Goal: Information Seeking & Learning: Learn about a topic

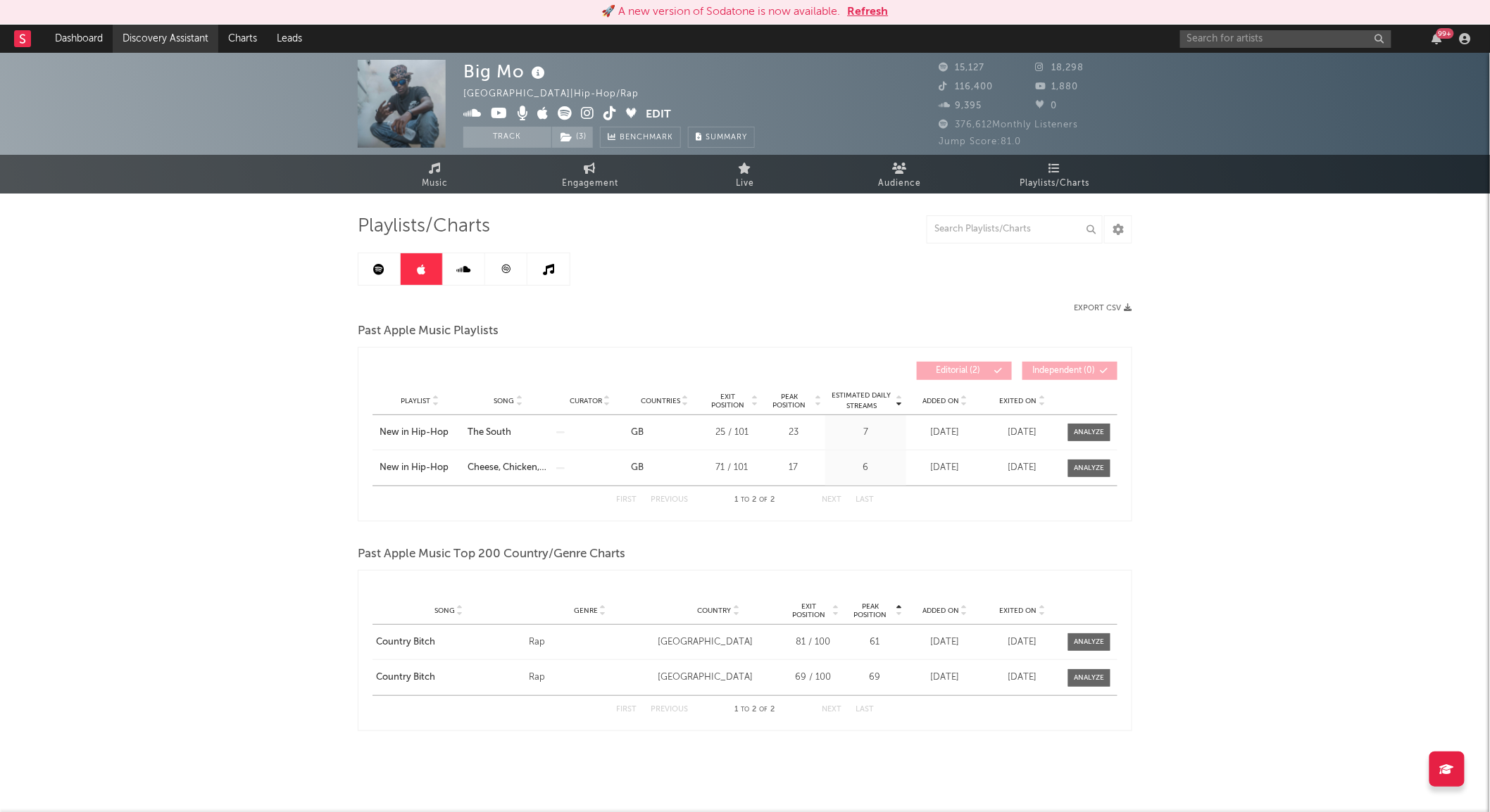
click at [163, 33] on link "Discovery Assistant" at bounding box center [166, 38] width 106 height 28
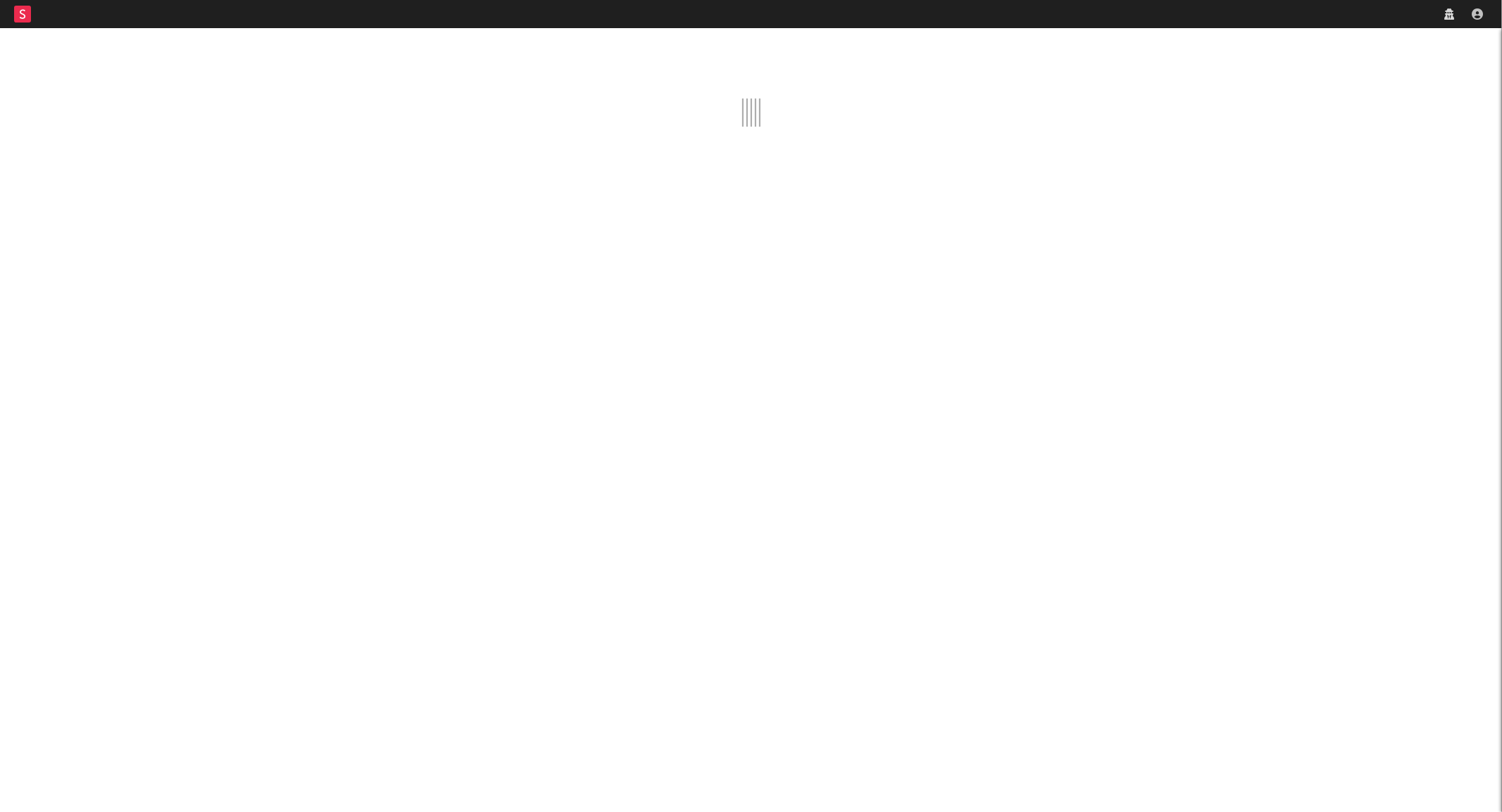
select select "recorded_music"
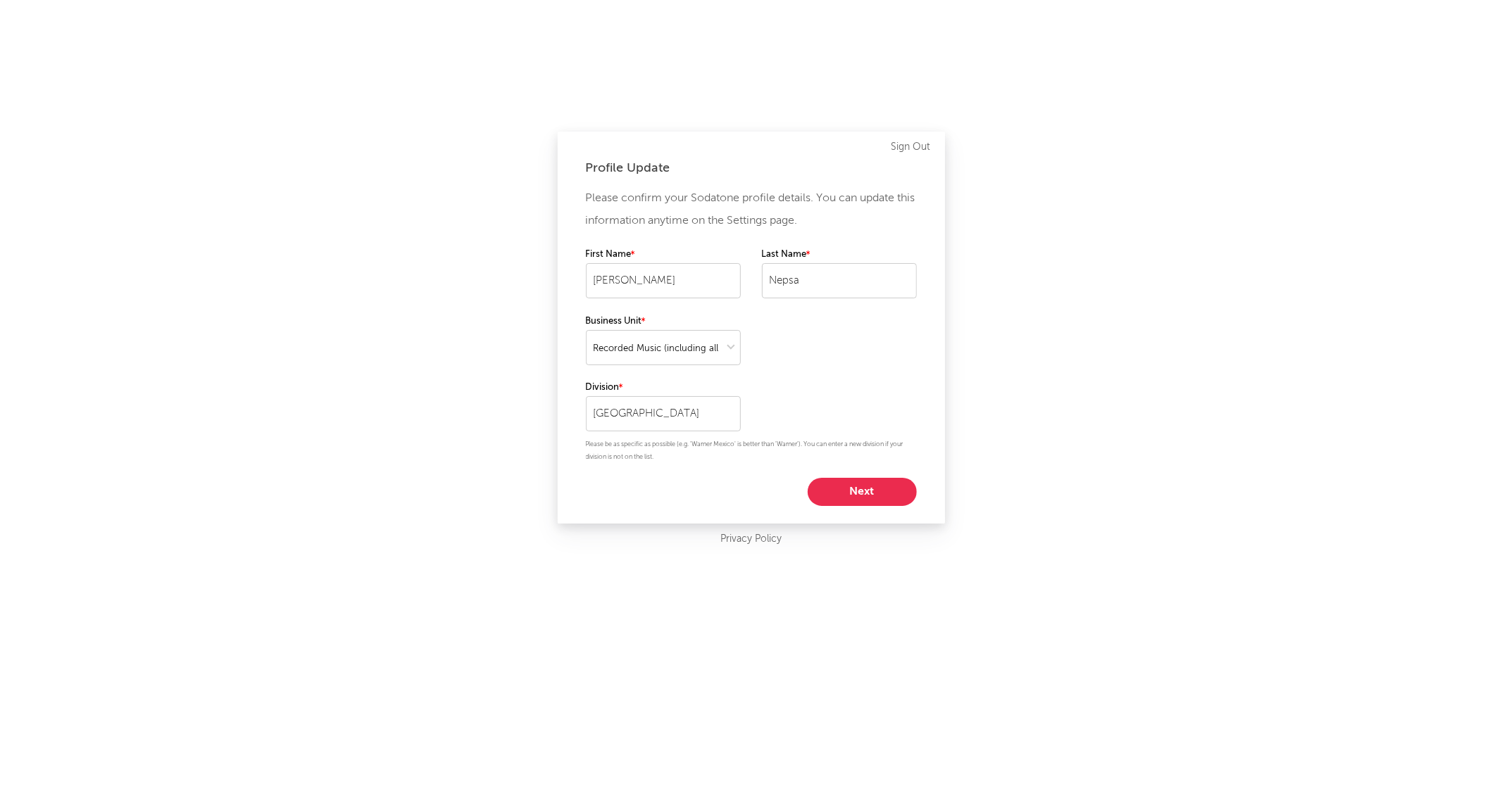
click at [877, 487] on button "Next" at bounding box center [861, 491] width 109 height 28
select select "other"
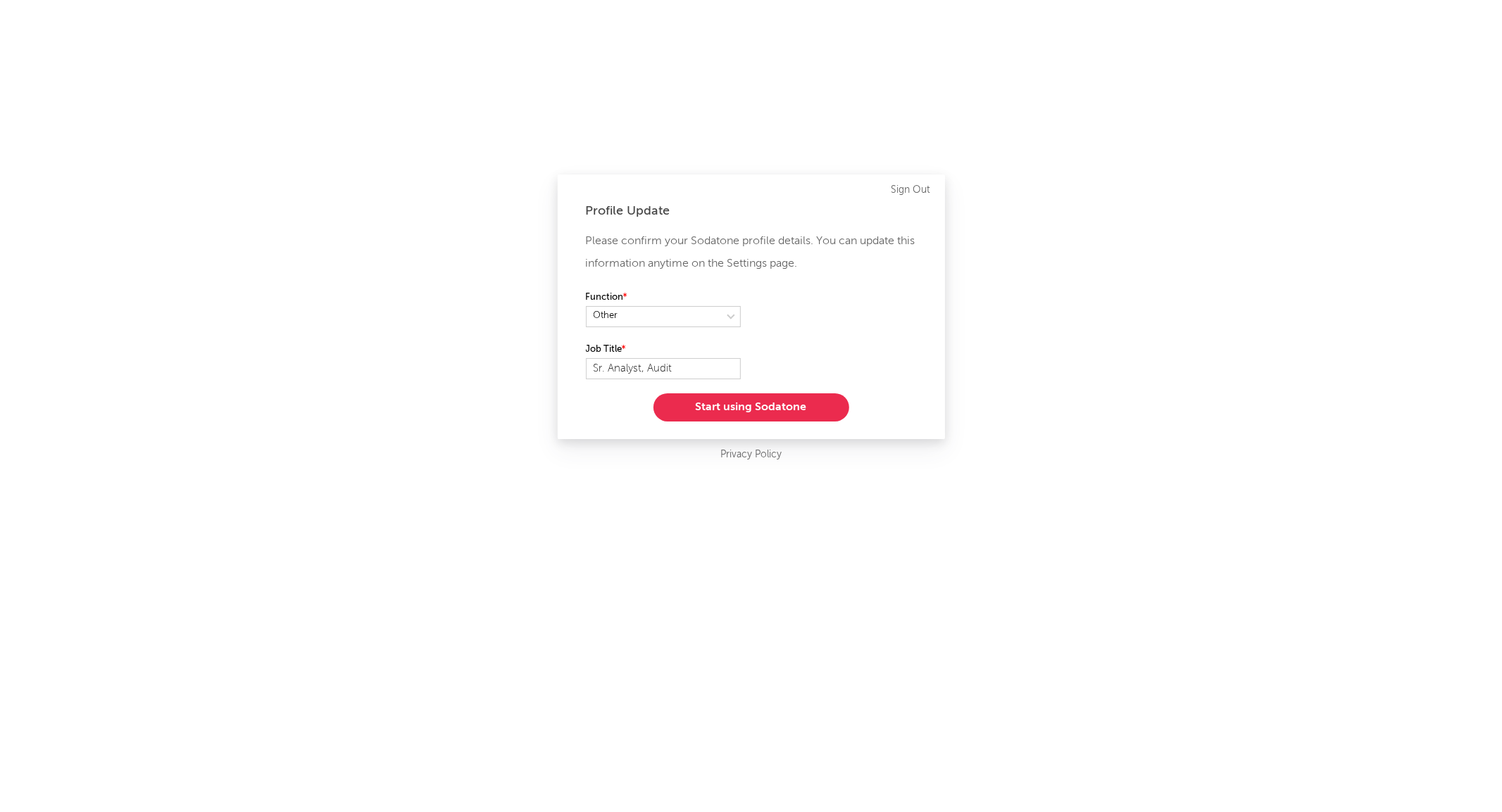
click at [726, 382] on div "Please confirm your Sodatone profile details. You can update this information a…" at bounding box center [751, 326] width 331 height 191
click at [729, 403] on button "Start using Sodatone" at bounding box center [751, 407] width 196 height 28
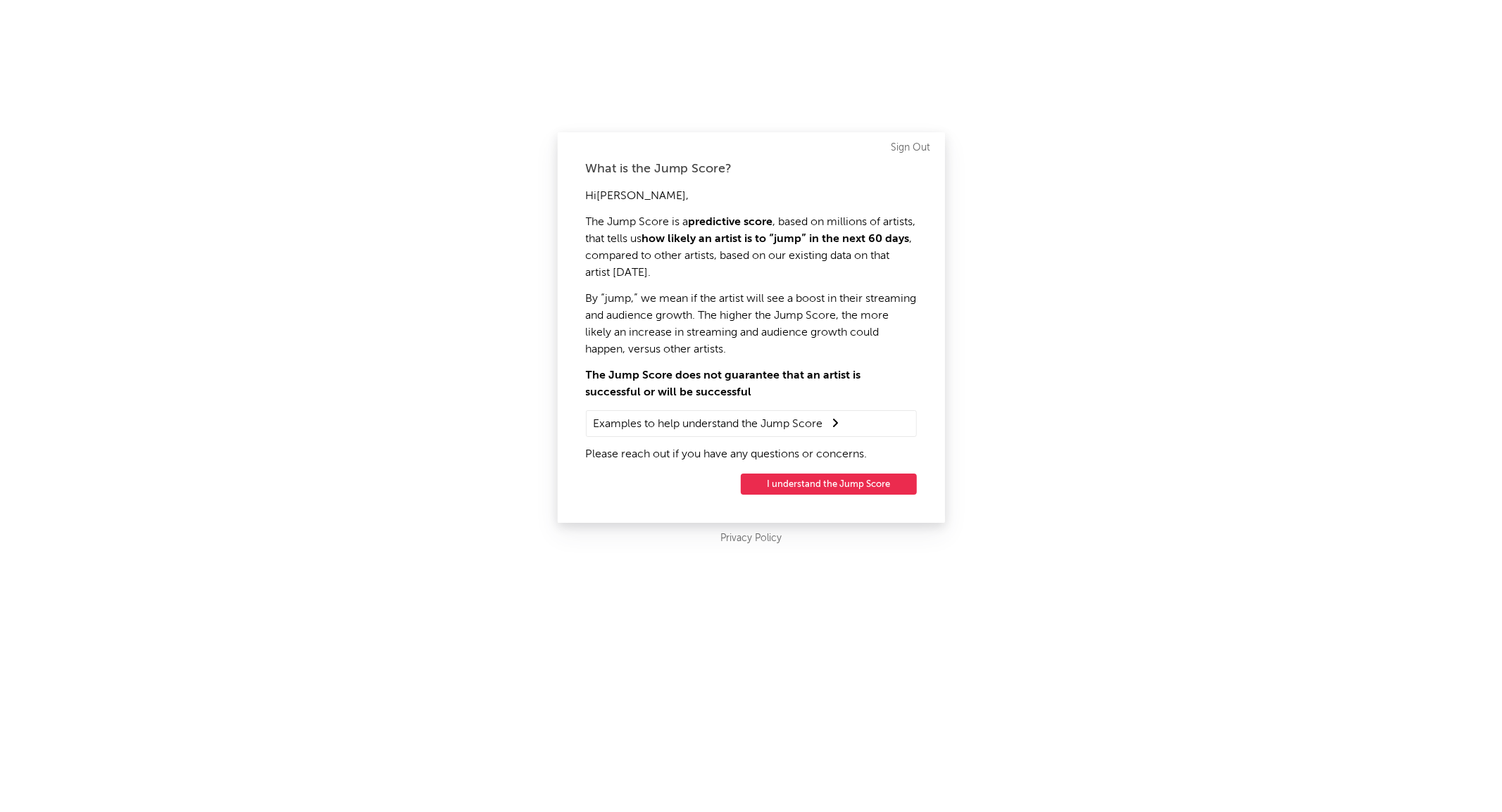
click at [729, 403] on div "Hi [PERSON_NAME] , The Jump Score is a predictive score , based on millions of …" at bounding box center [751, 326] width 331 height 276
click at [791, 488] on button "I understand the Jump Score" at bounding box center [828, 484] width 176 height 22
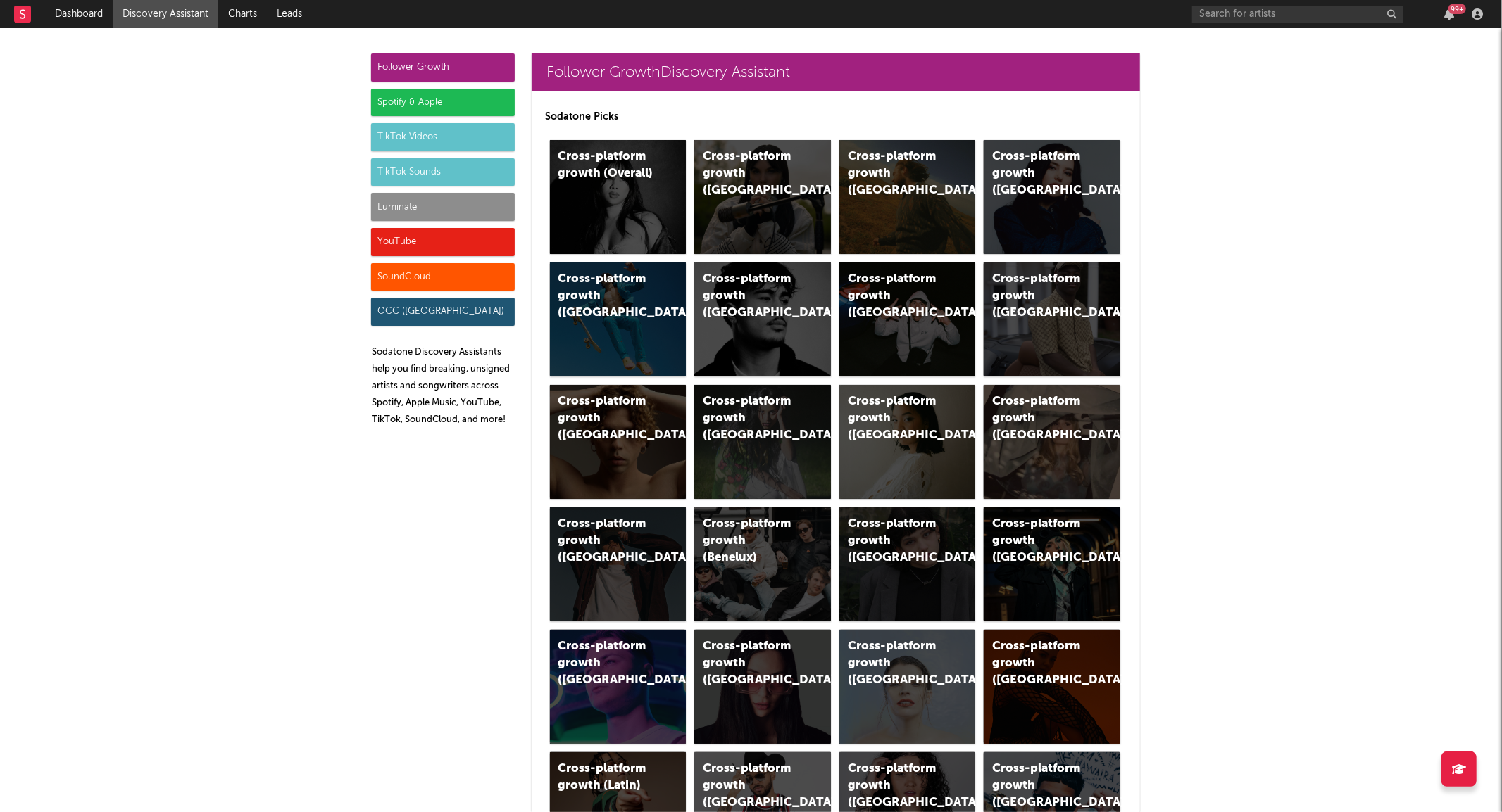
click at [390, 201] on div "Luminate" at bounding box center [442, 207] width 143 height 28
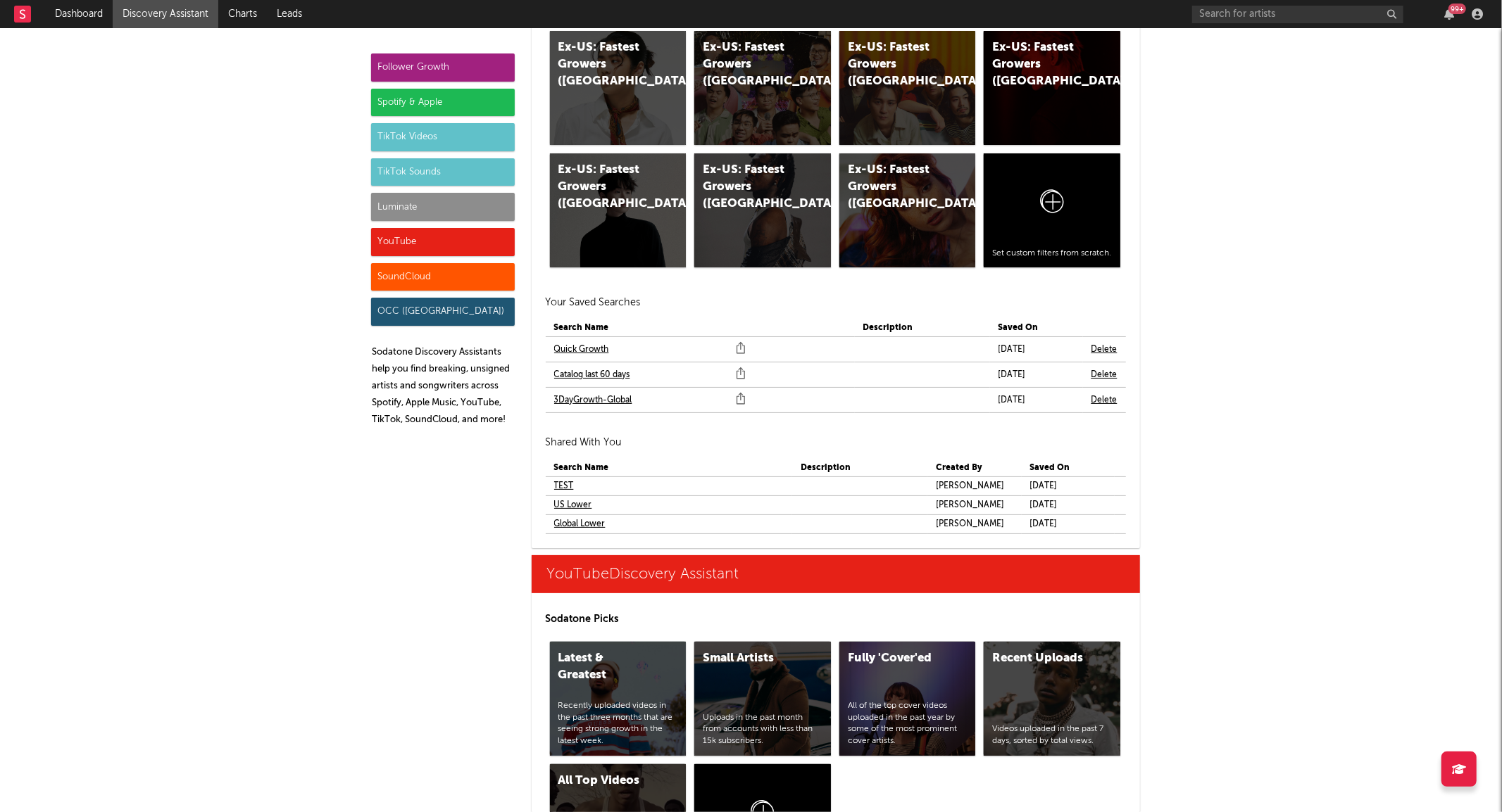
scroll to position [7748, 0]
click at [562, 347] on link "Quick Growth" at bounding box center [582, 348] width 55 height 17
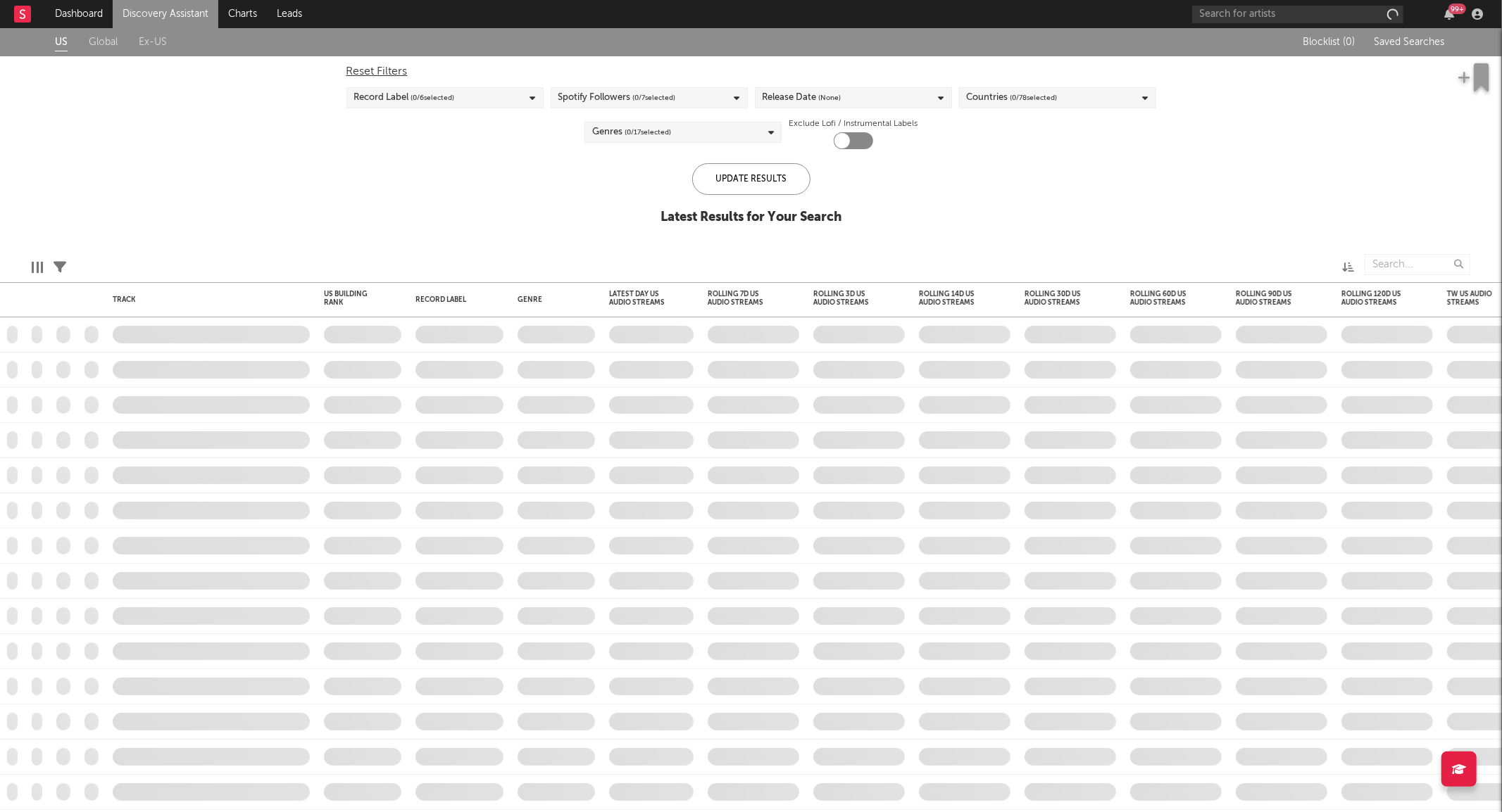
checkbox input "true"
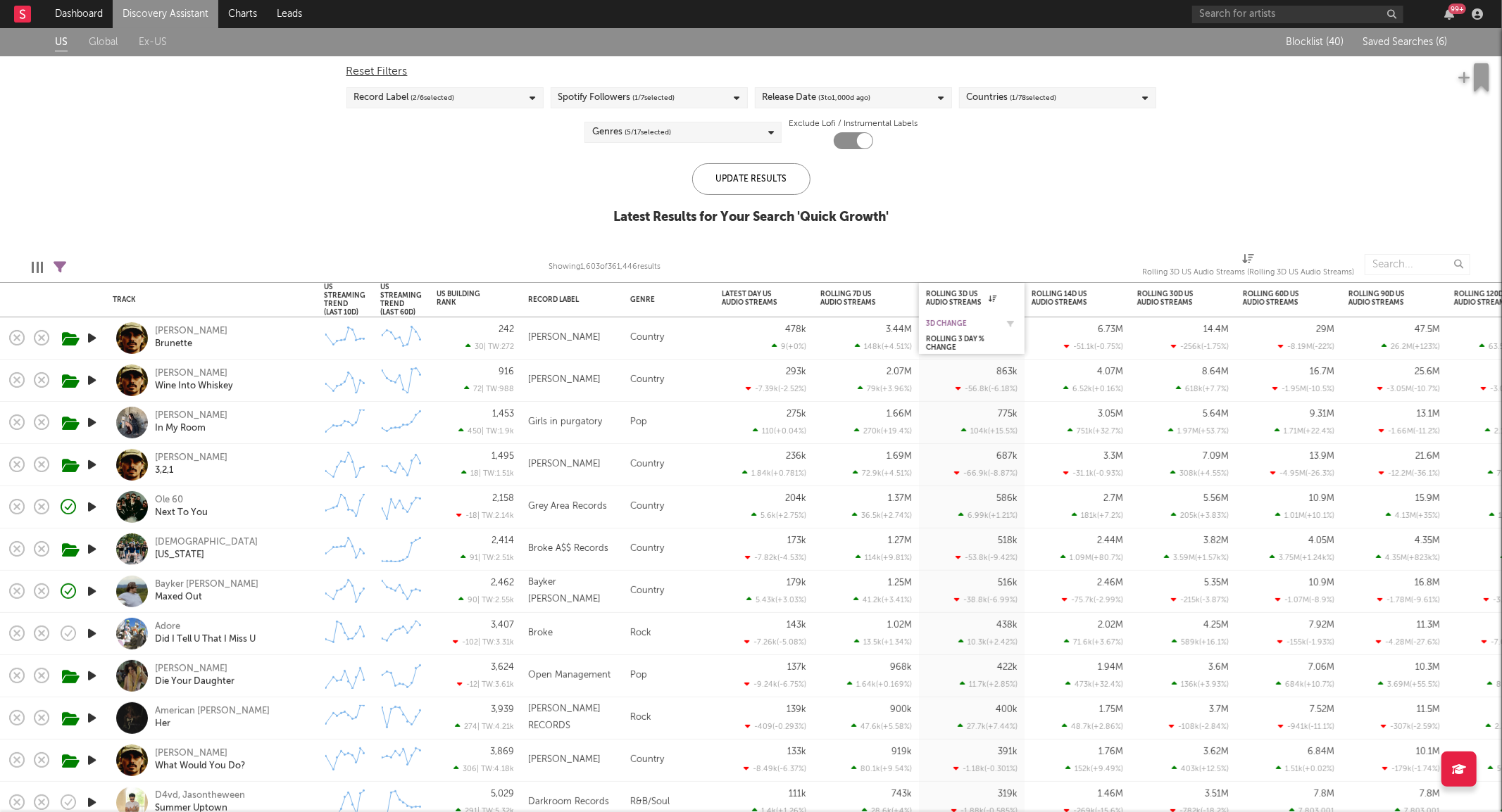
click at [967, 321] on div "3D Change" at bounding box center [961, 324] width 71 height 9
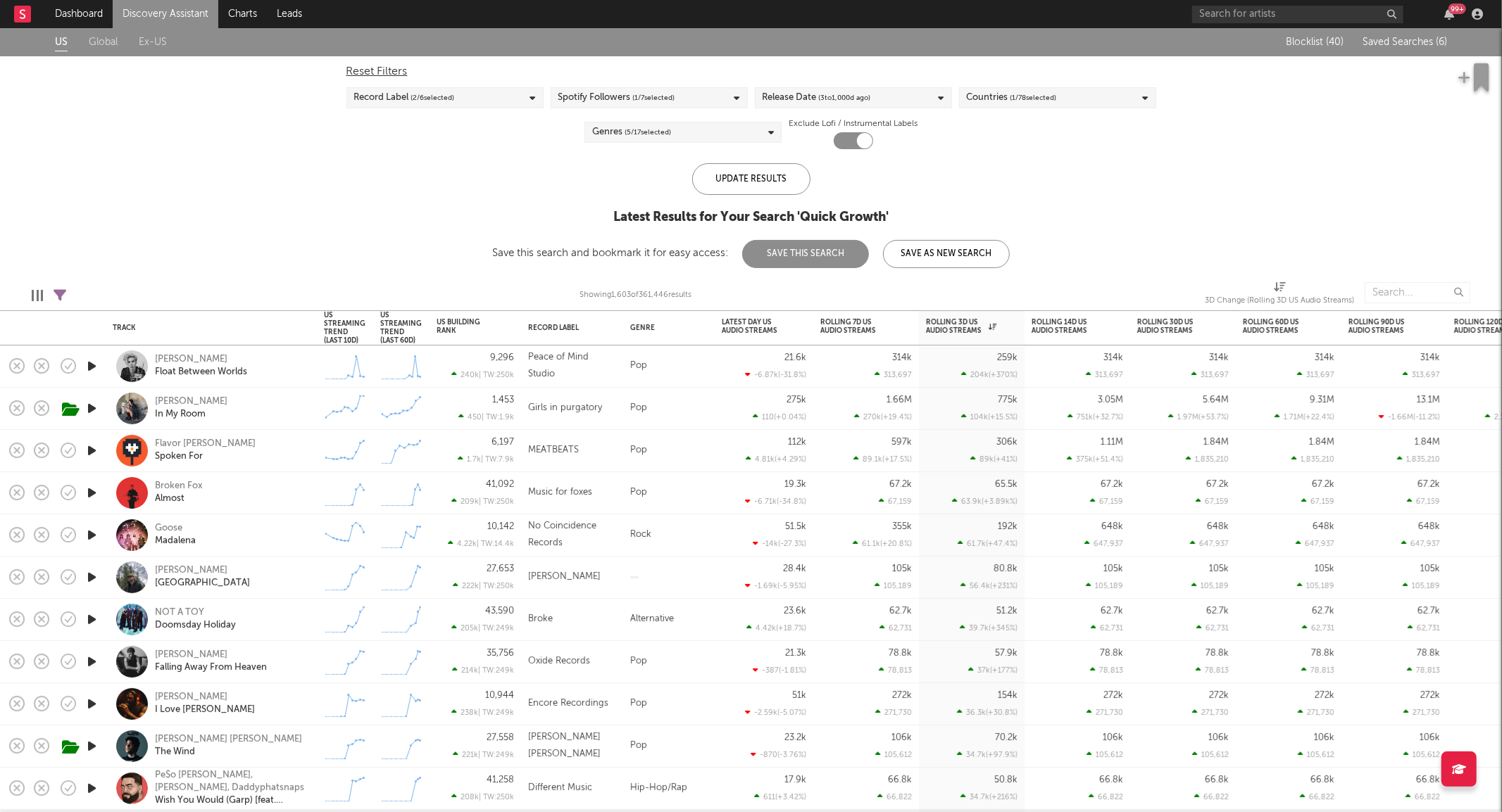
click at [685, 127] on div "Genres ( 5 / 17 selected)" at bounding box center [683, 132] width 197 height 22
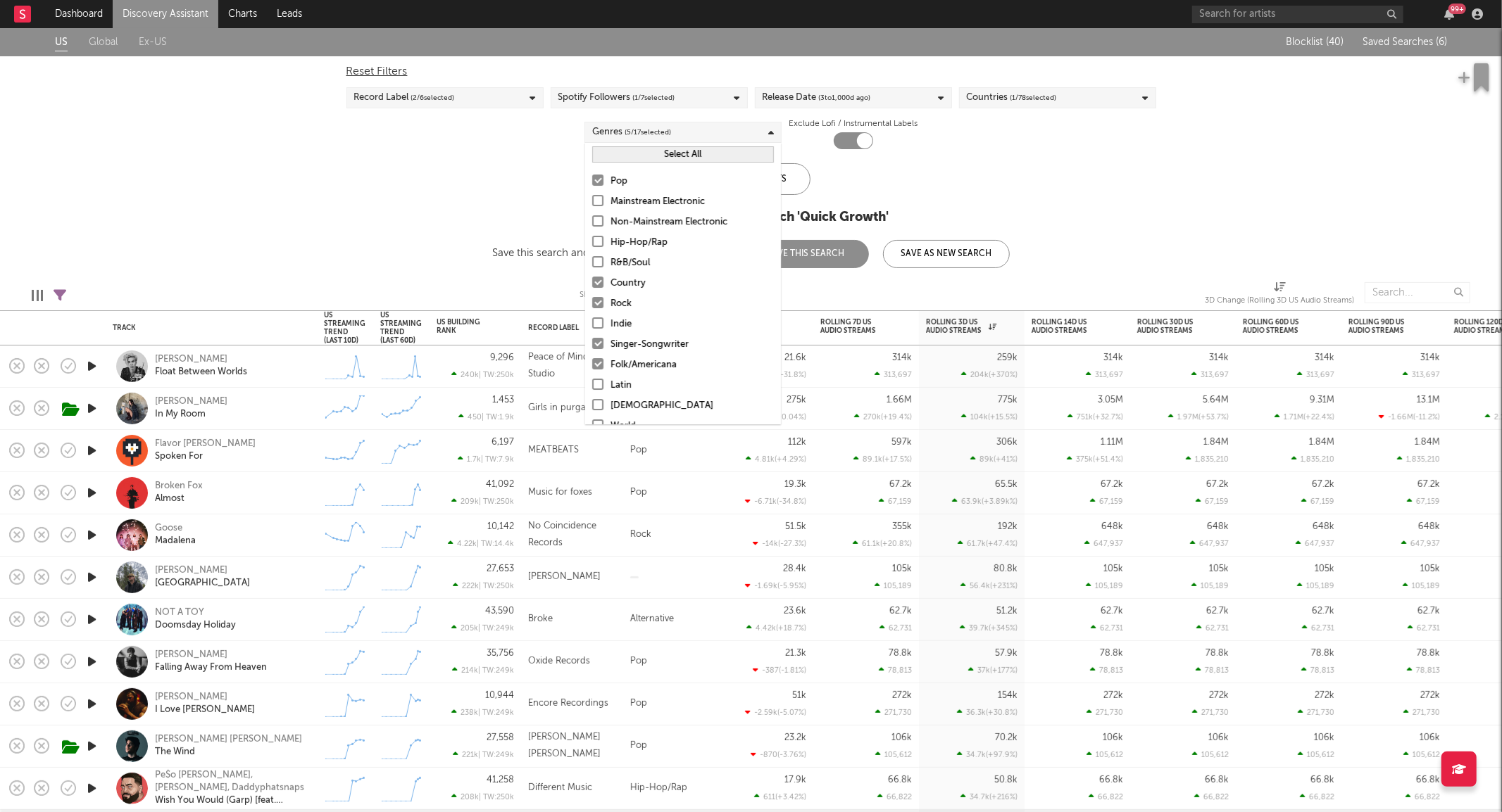
click at [620, 179] on div "Pop" at bounding box center [692, 181] width 164 height 17
click at [593, 179] on input "Pop" at bounding box center [593, 181] width 0 height 17
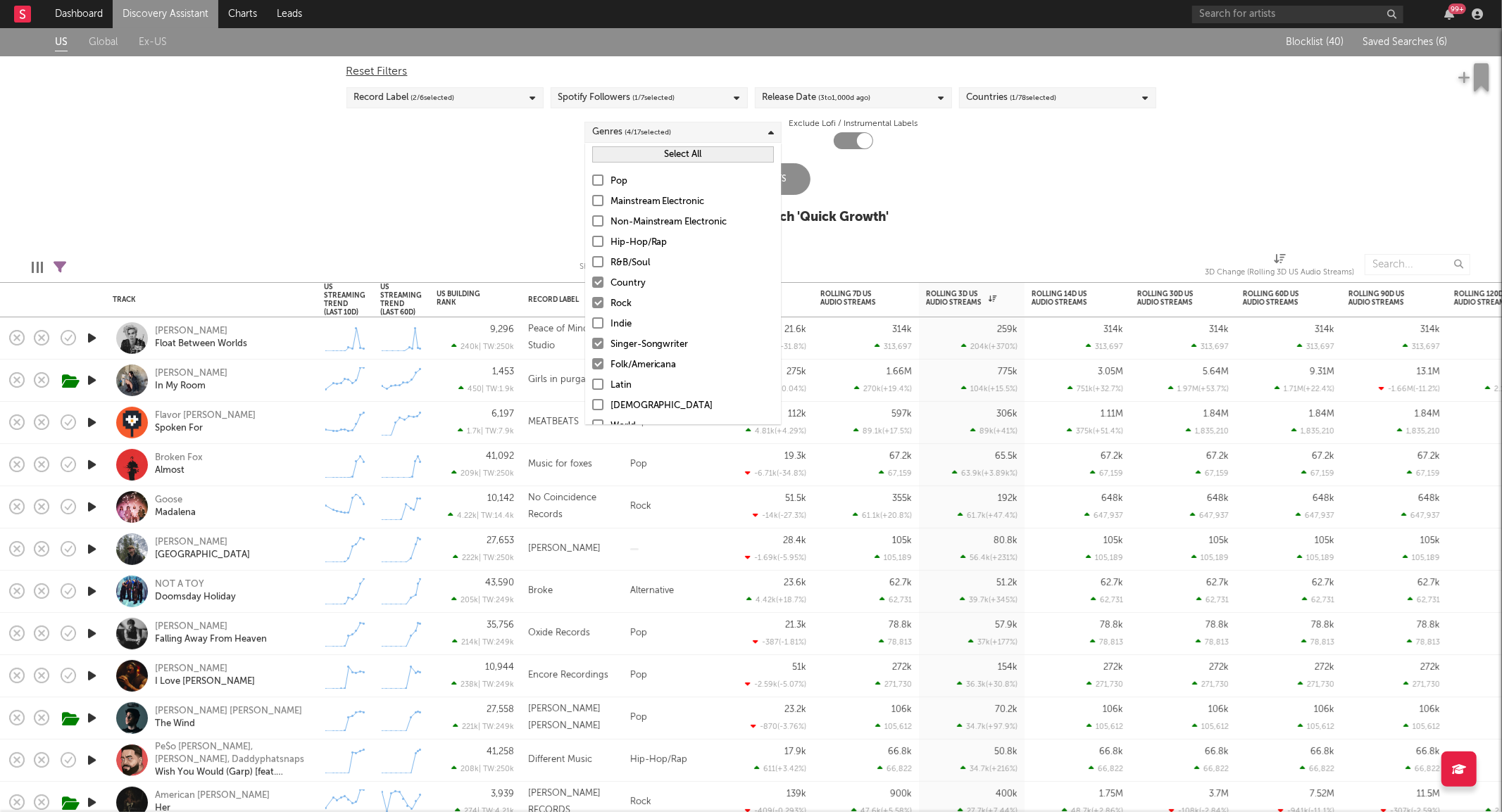
click at [624, 303] on div "Rock" at bounding box center [692, 303] width 164 height 17
click at [593, 303] on input "Rock" at bounding box center [593, 303] width 0 height 17
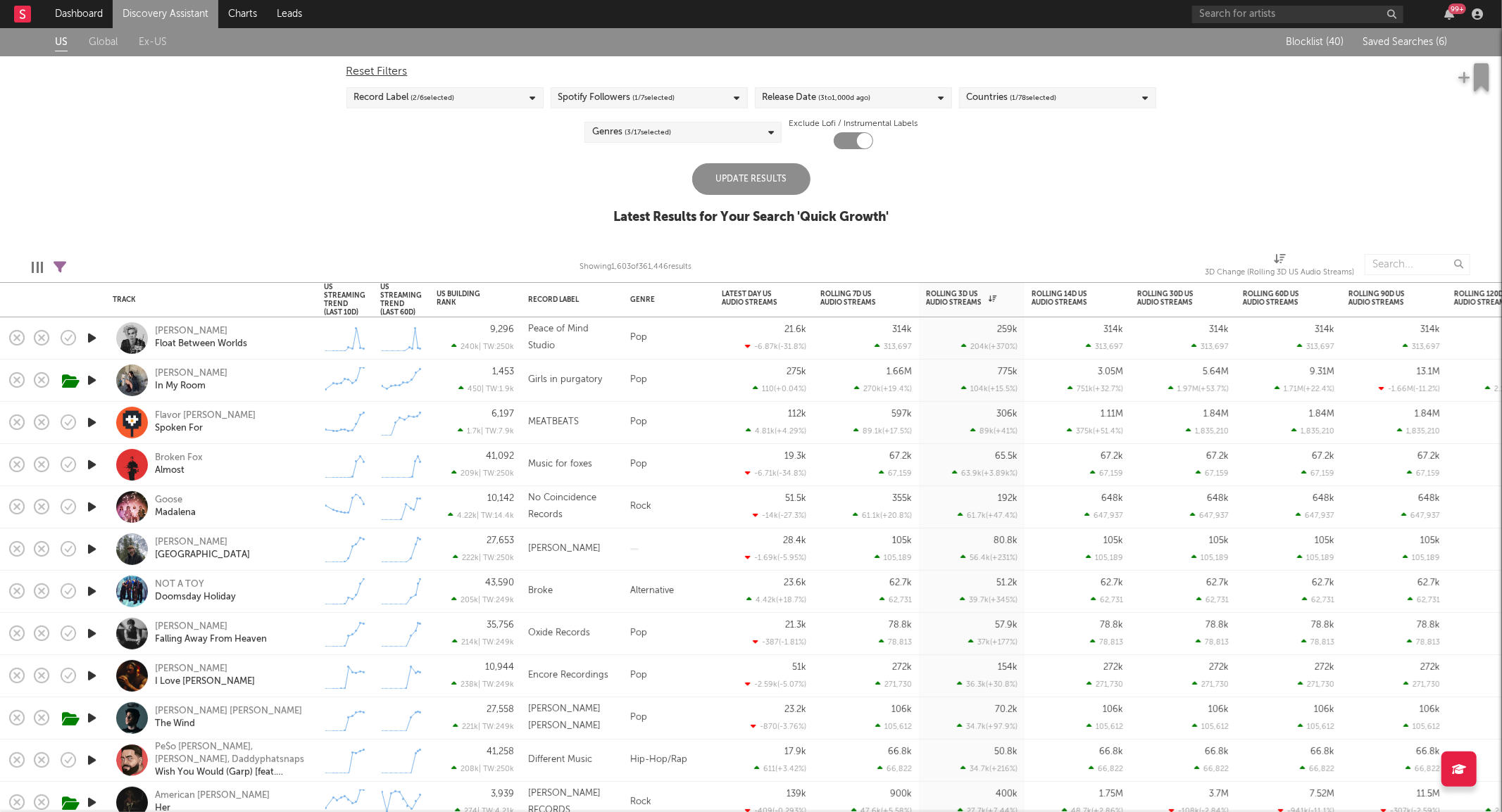
click at [787, 179] on div "Update Results" at bounding box center [751, 179] width 119 height 31
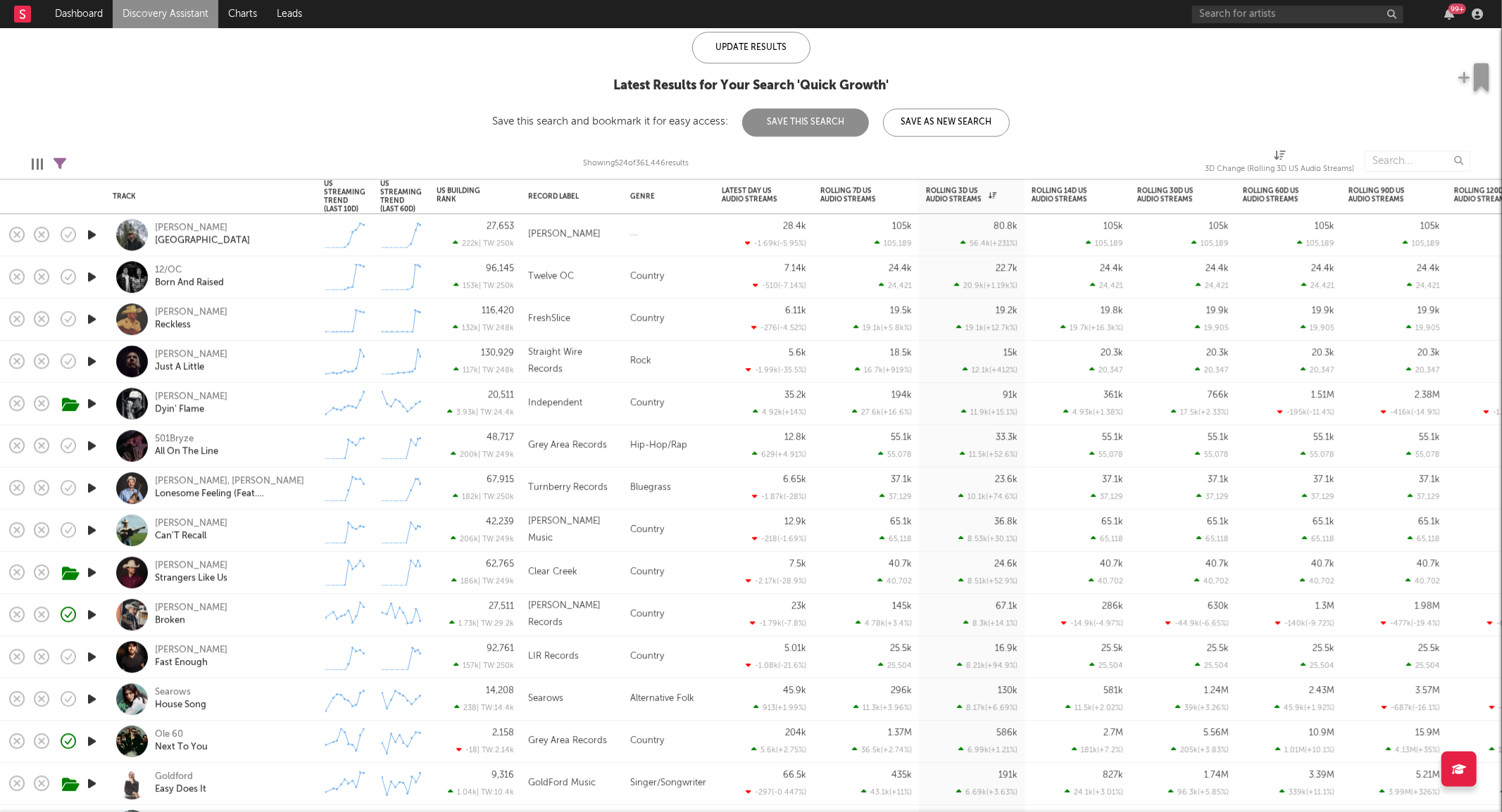
click at [250, 250] on div "[PERSON_NAME] [PERSON_NAME] To East" at bounding box center [211, 234] width 197 height 41
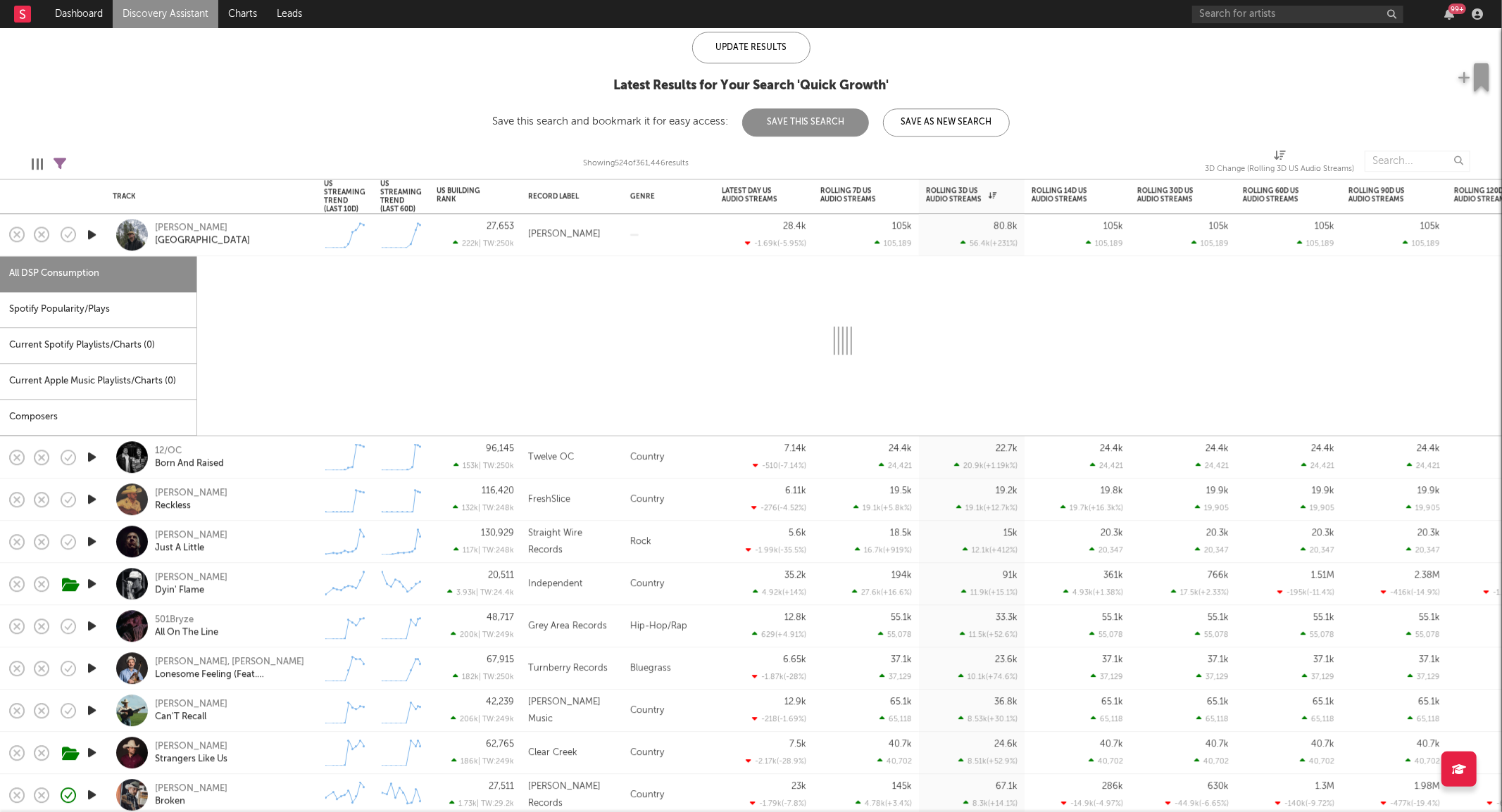
select select "1w"
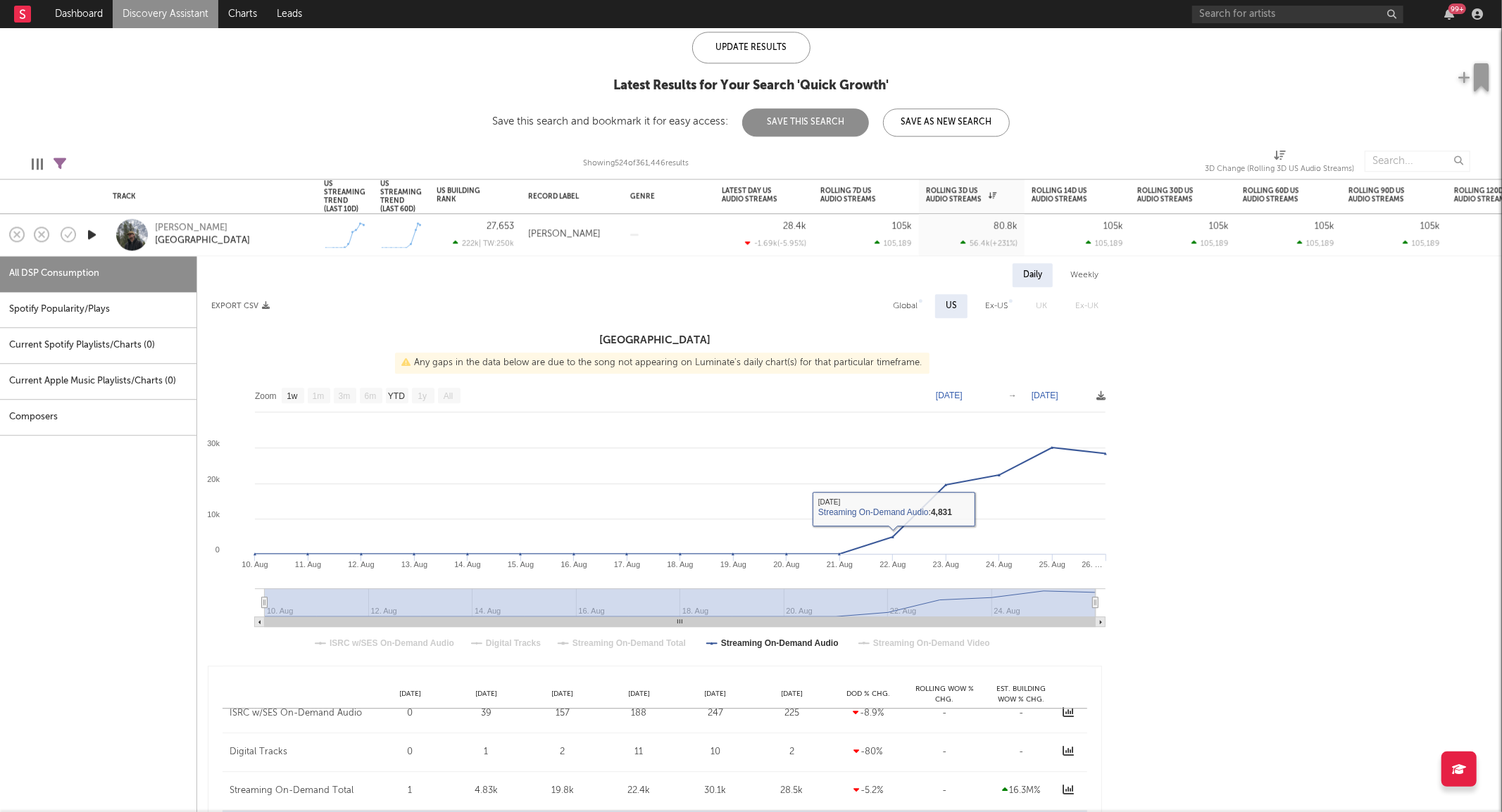
click at [304, 244] on div "[PERSON_NAME] [PERSON_NAME] To East" at bounding box center [231, 235] width 151 height 25
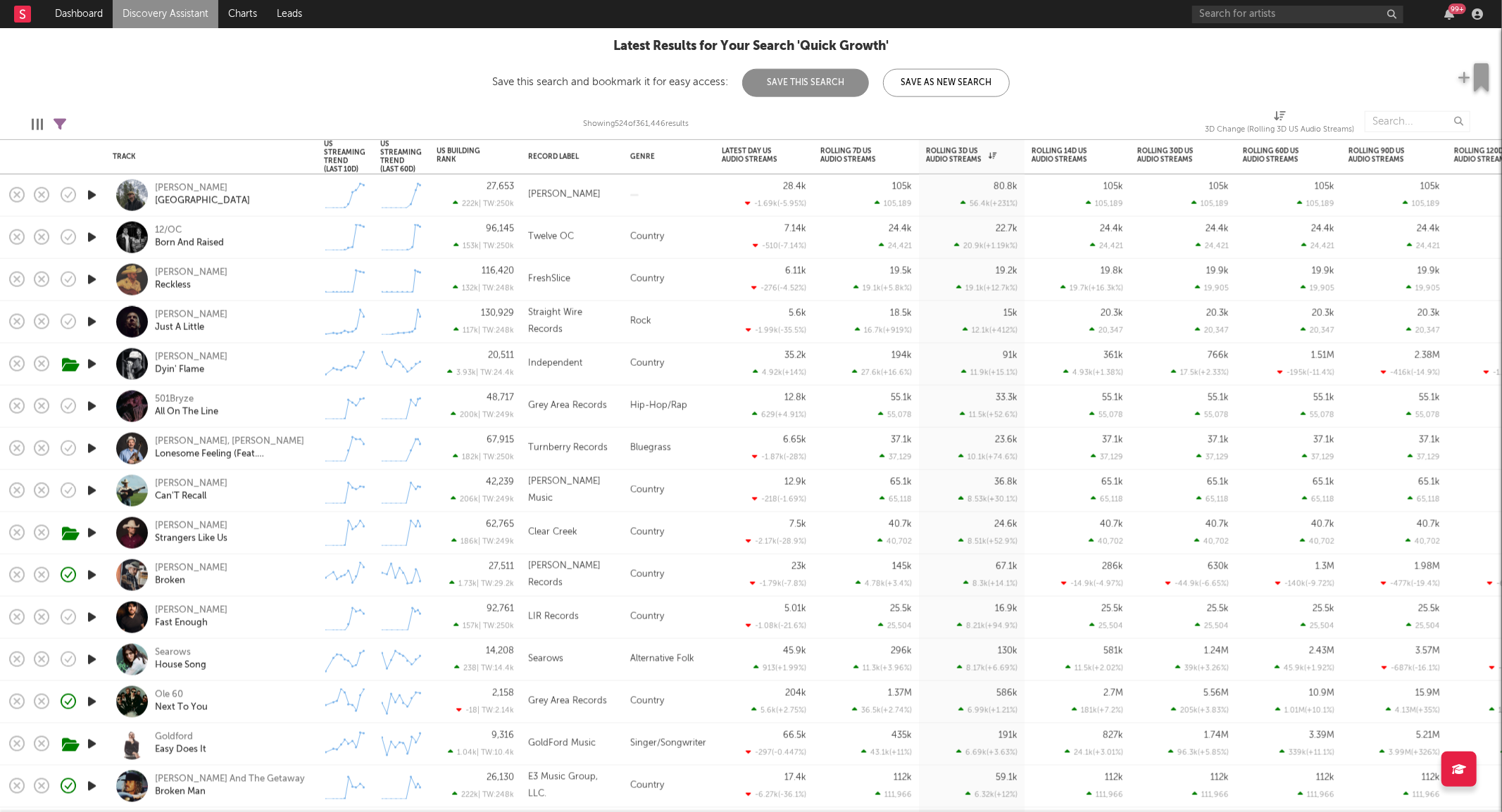
click at [243, 358] on div "Tayler Holder Dyin' Flame" at bounding box center [231, 364] width 151 height 25
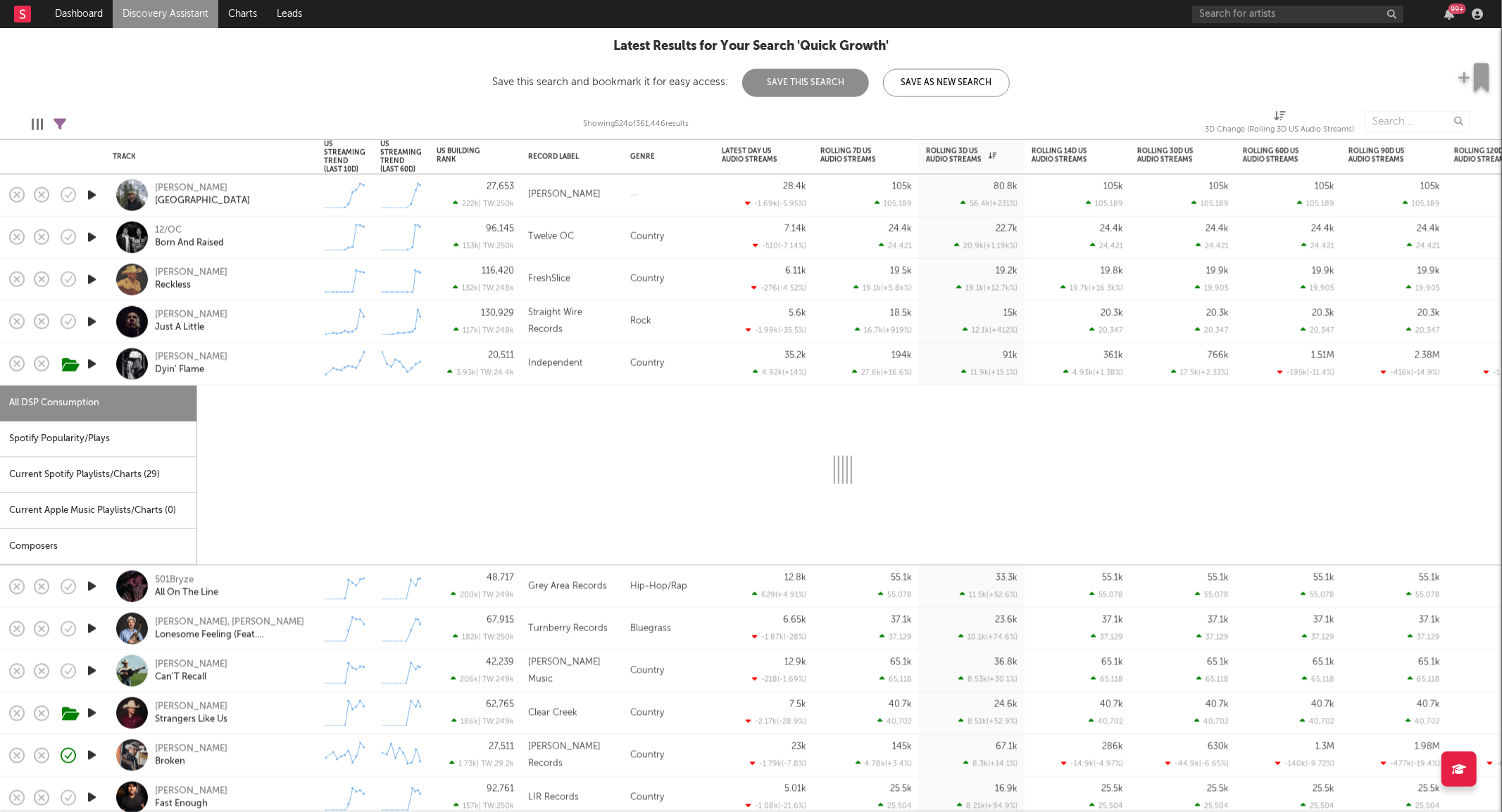
select select "6m"
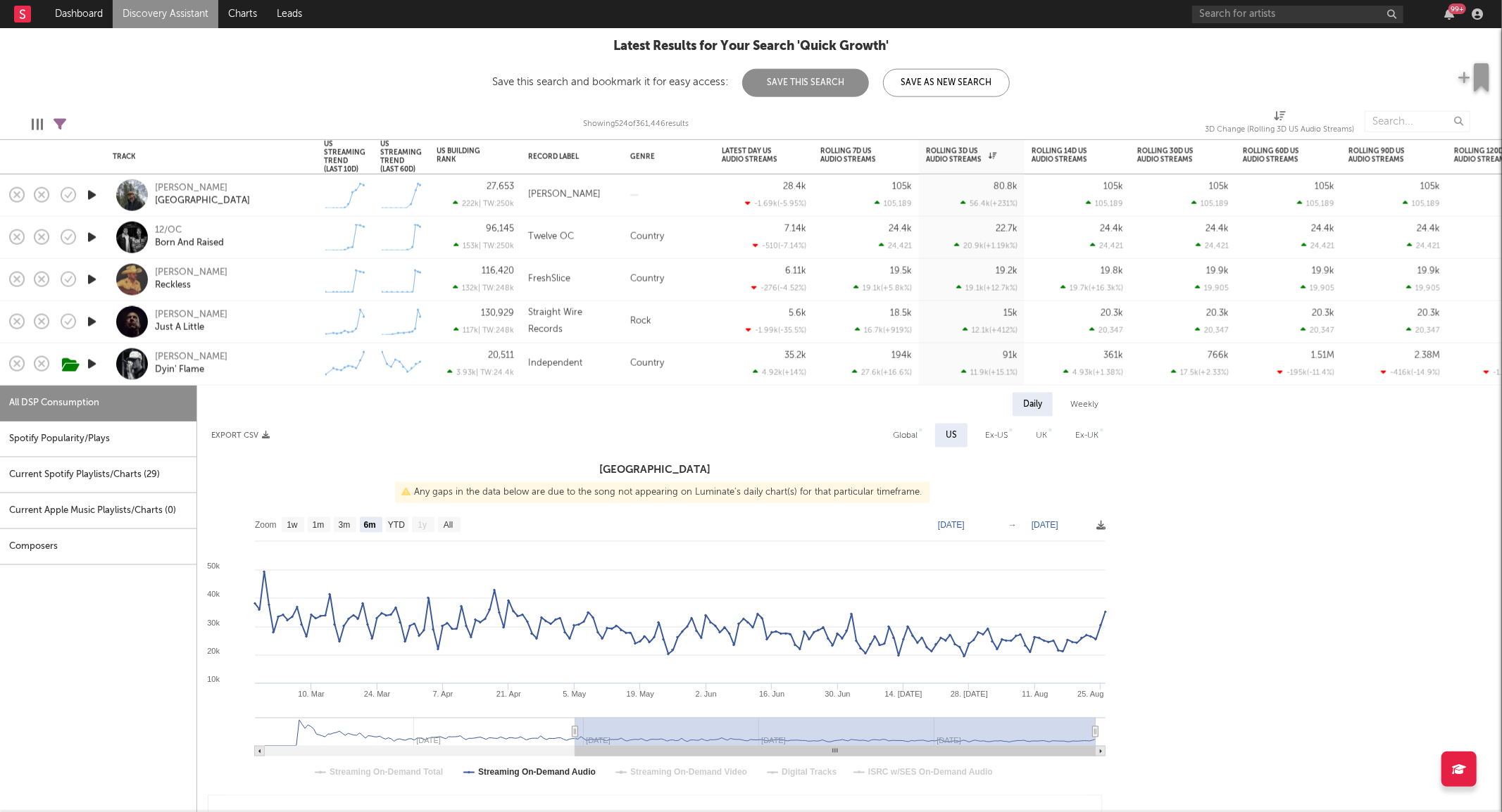
click at [243, 358] on div "Tayler Holder Dyin' Flame" at bounding box center [231, 364] width 151 height 25
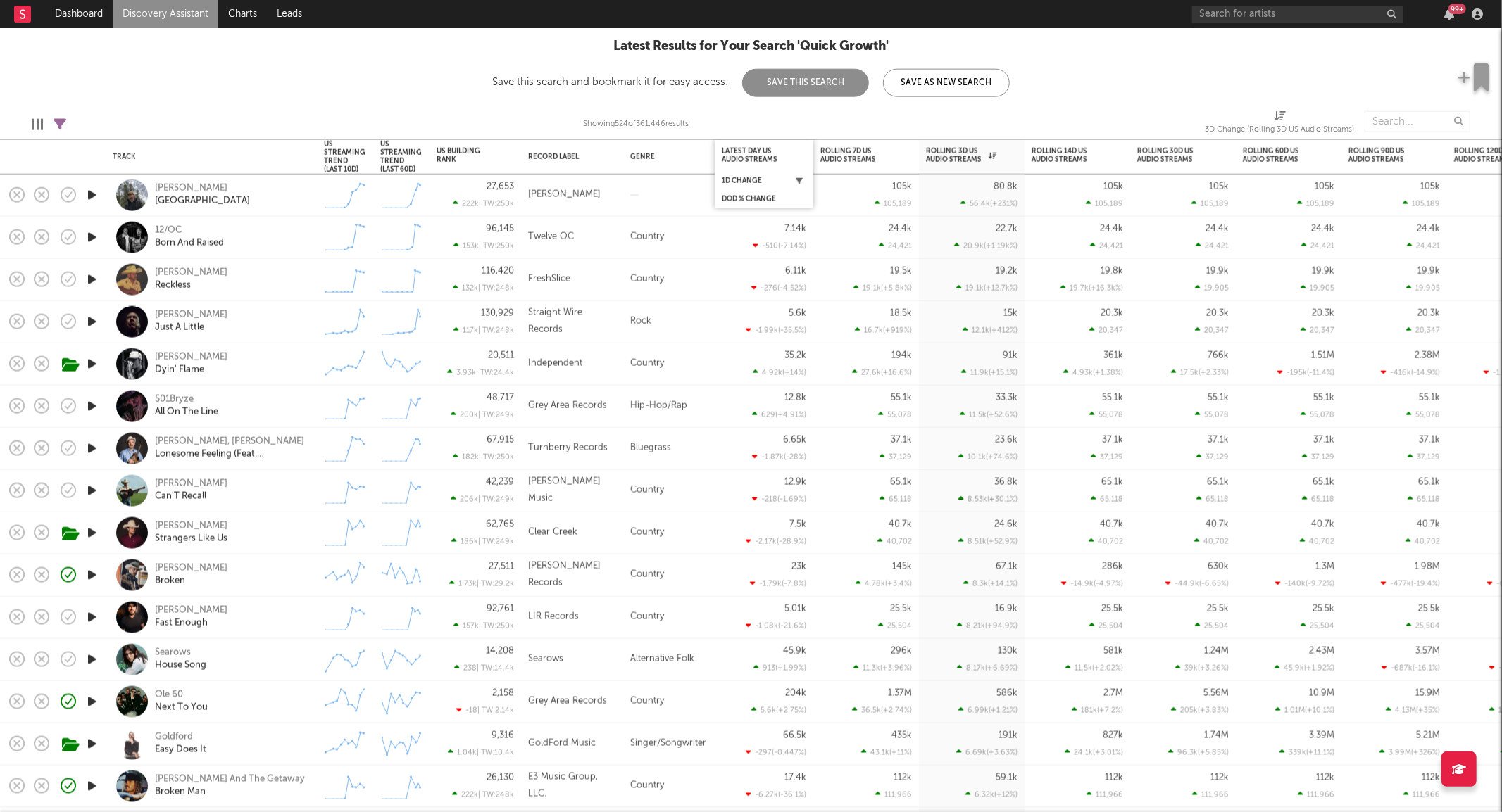
click at [801, 178] on icon "button" at bounding box center [799, 180] width 7 height 7
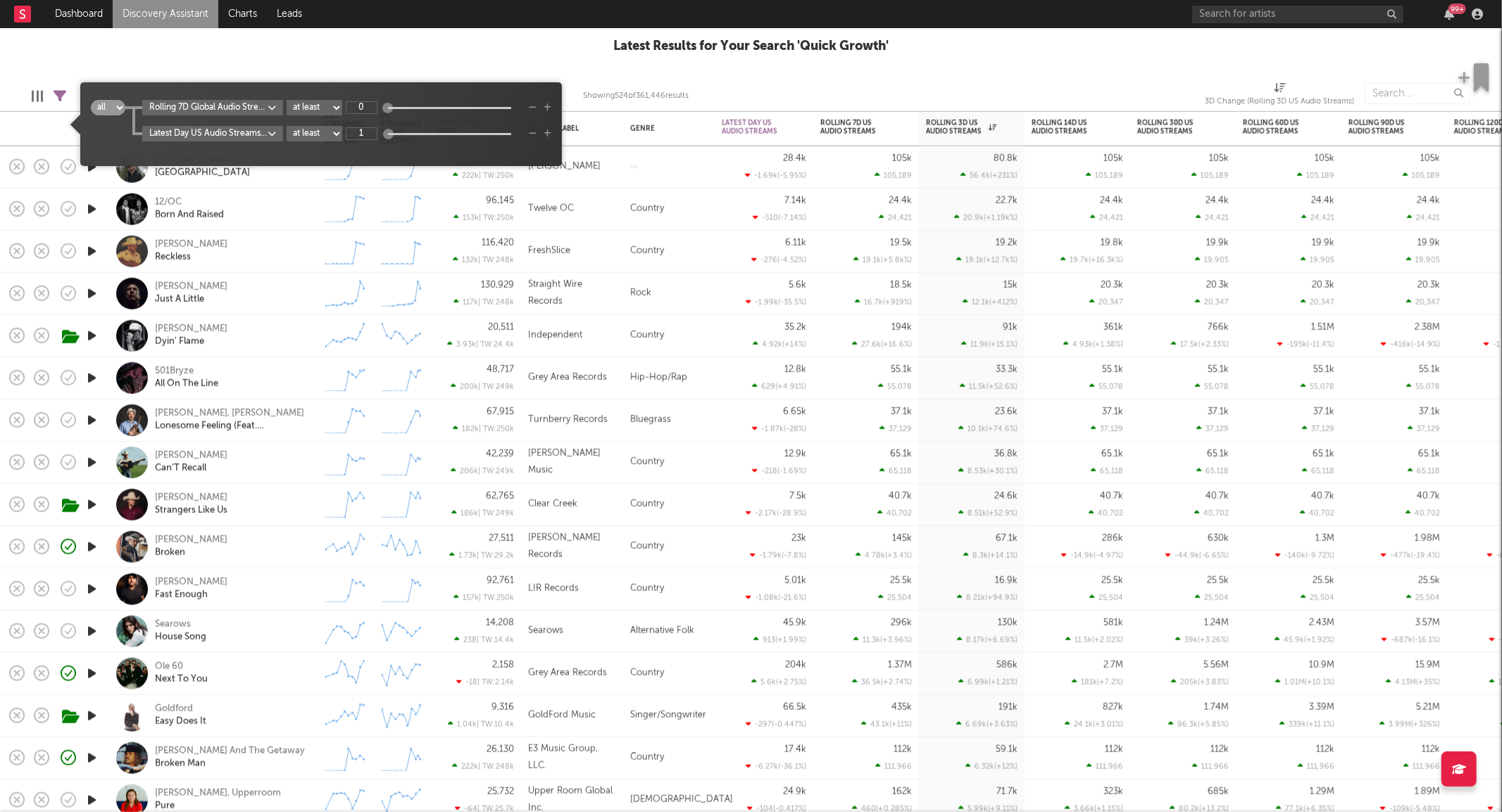
type input "1"
click at [745, 78] on div at bounding box center [947, 94] width 495 height 35
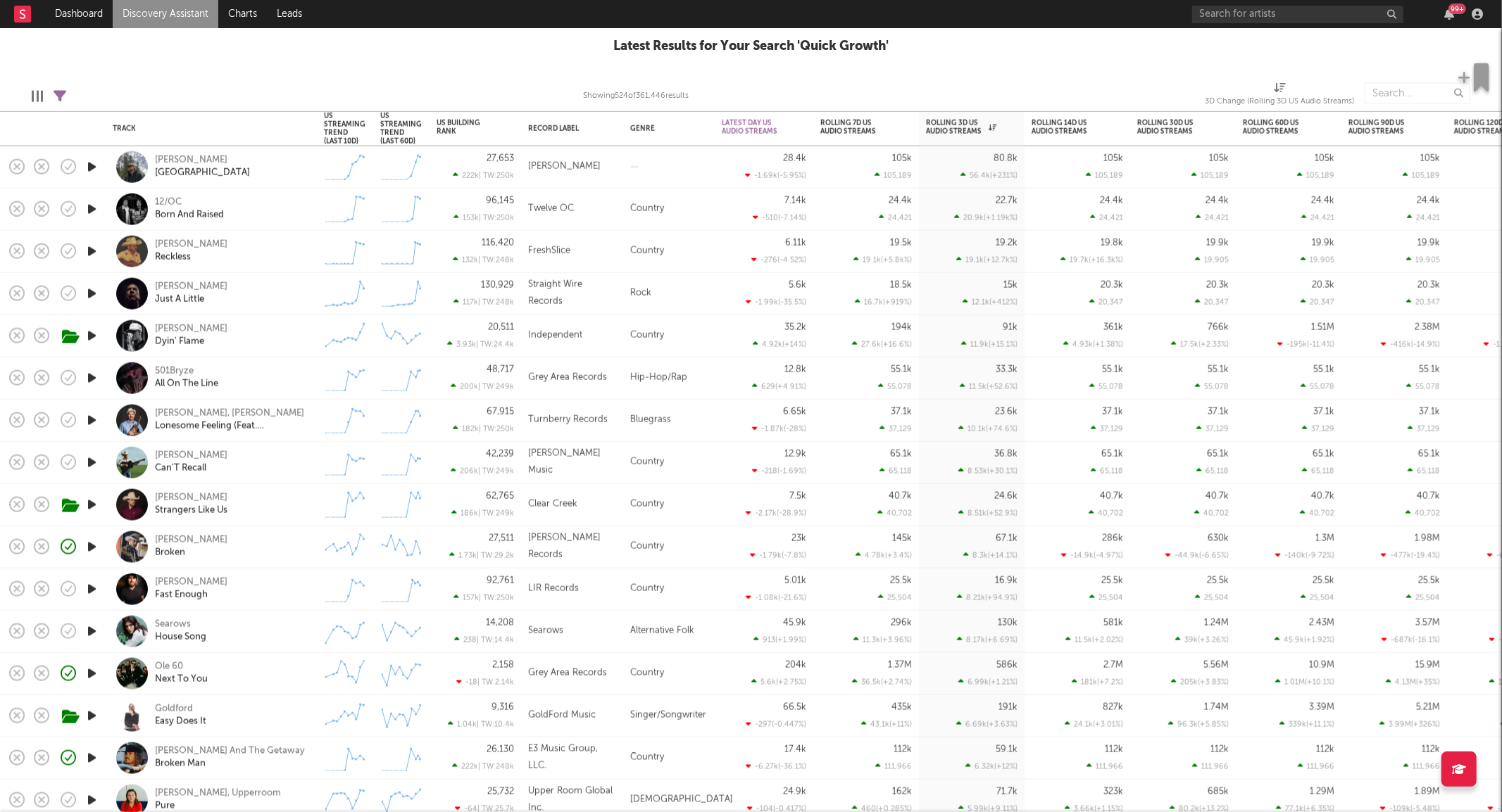
click at [745, 78] on div at bounding box center [947, 94] width 495 height 35
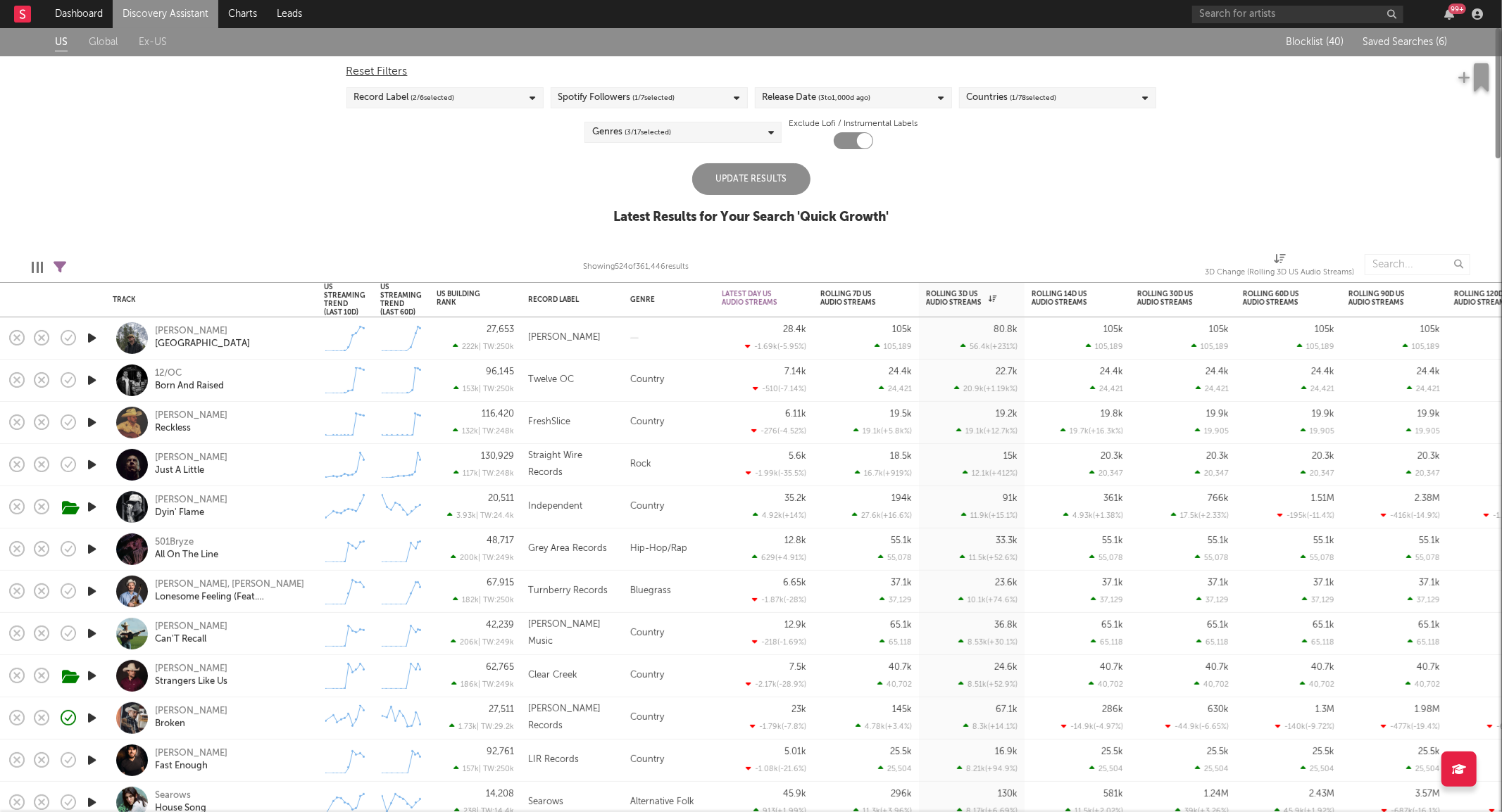
click at [721, 178] on div "Update Results" at bounding box center [751, 179] width 119 height 31
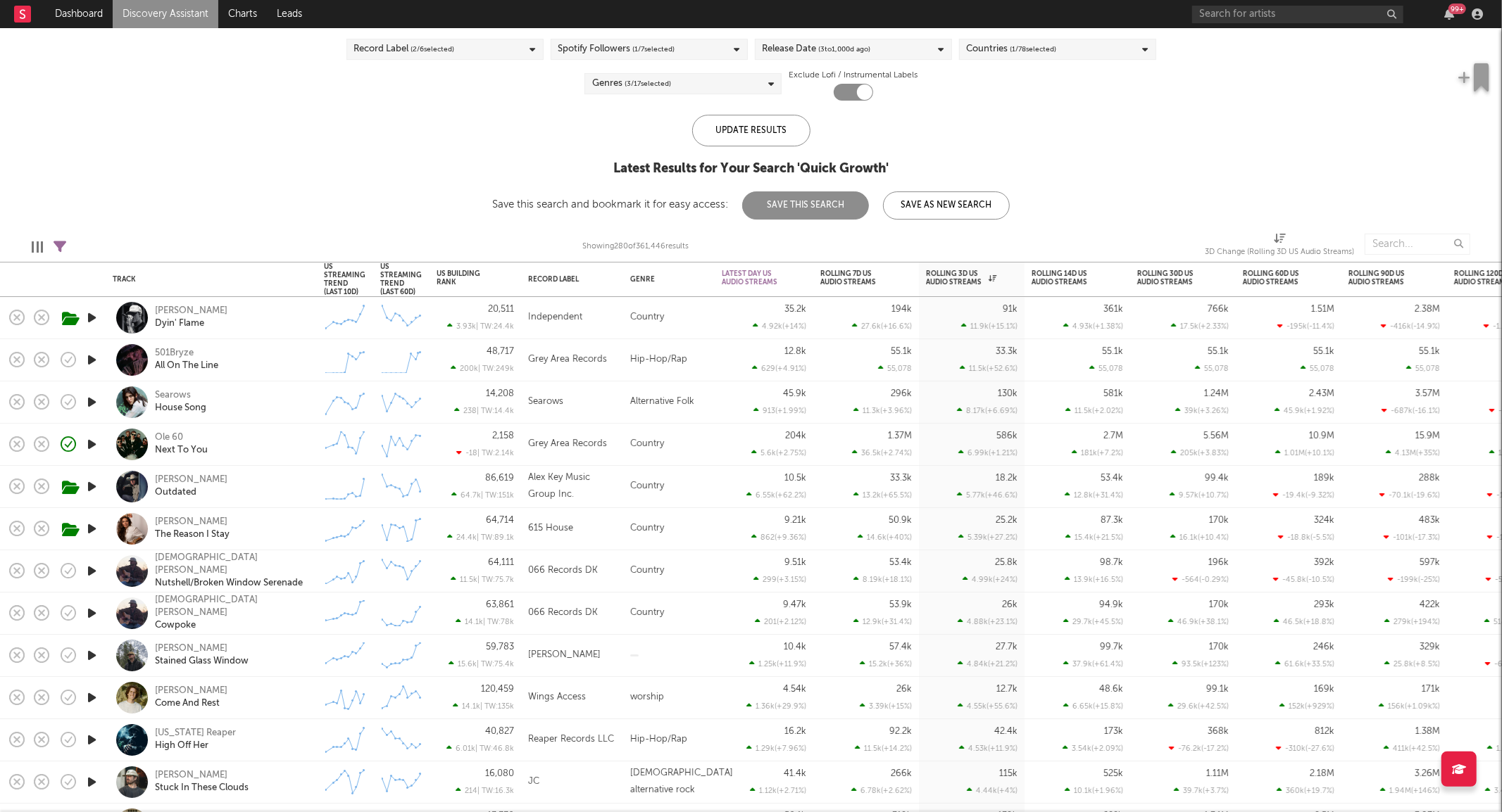
click at [252, 322] on div "Tayler Holder Dyin' Flame" at bounding box center [231, 319] width 151 height 25
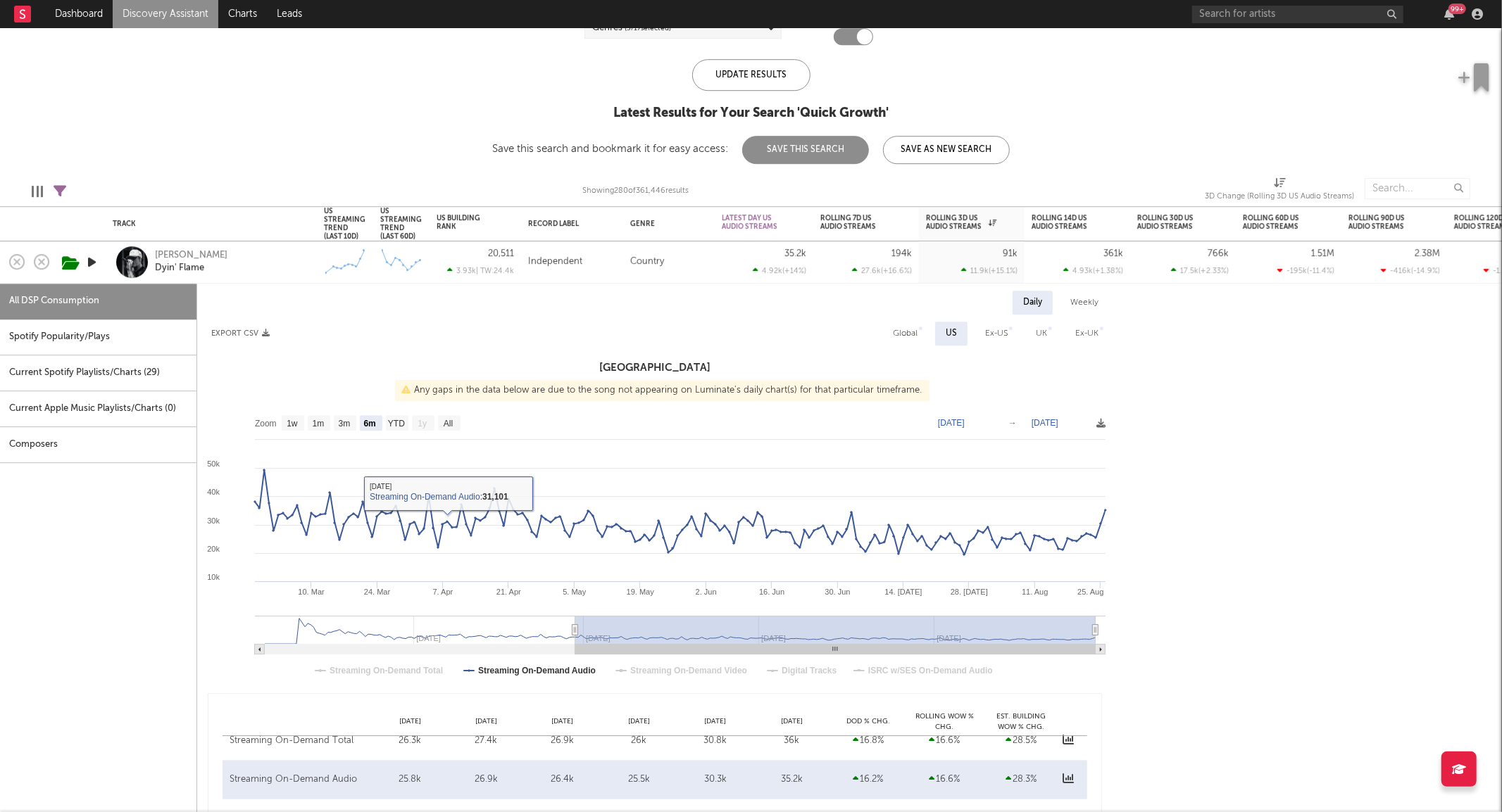
click at [448, 413] on rect at bounding box center [654, 548] width 915 height 281
click at [450, 420] on text "All" at bounding box center [447, 424] width 9 height 10
select select "All"
type input "[DATE]"
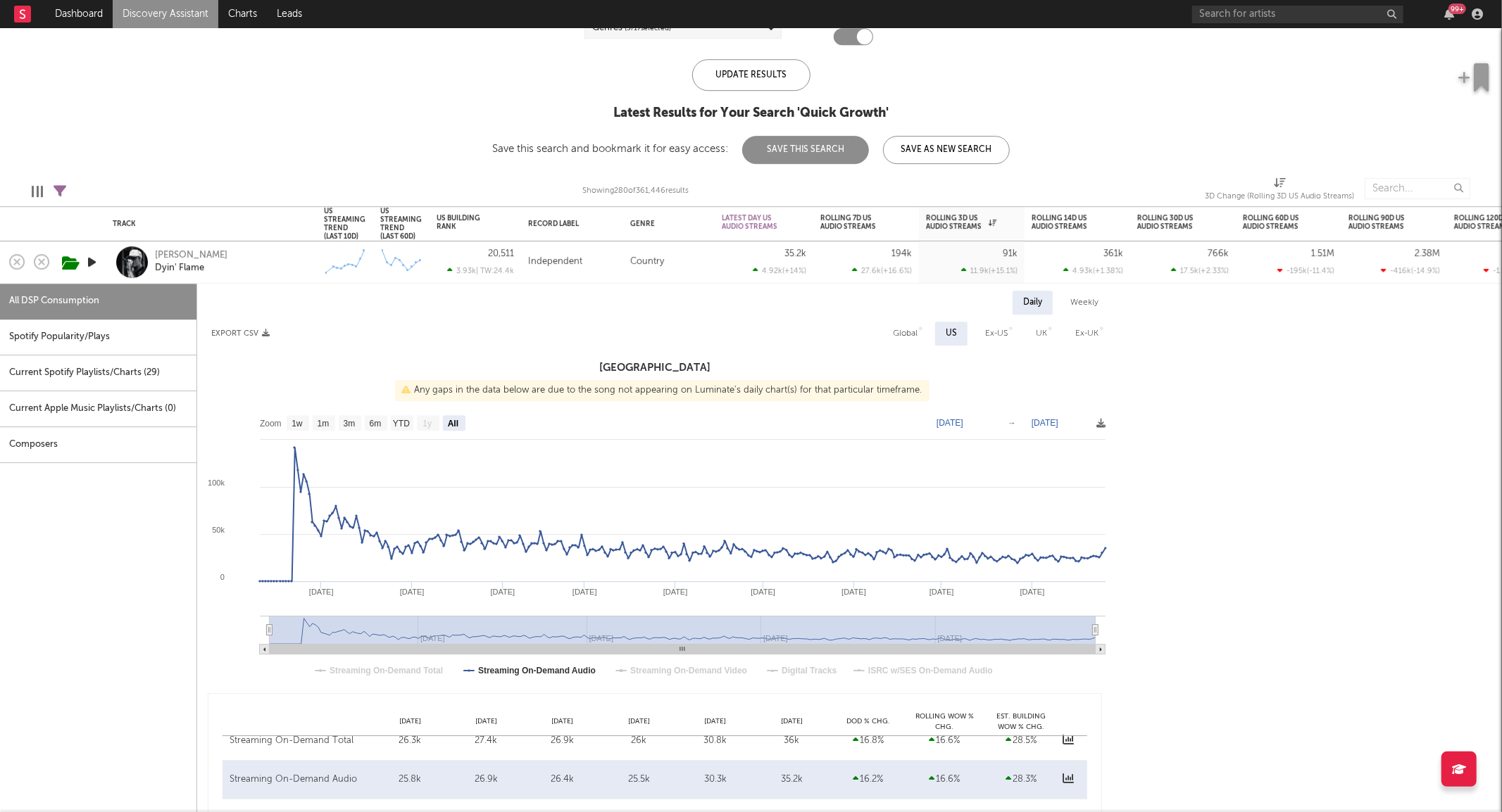
click at [256, 268] on div "Tayler Holder Dyin' Flame" at bounding box center [231, 263] width 151 height 25
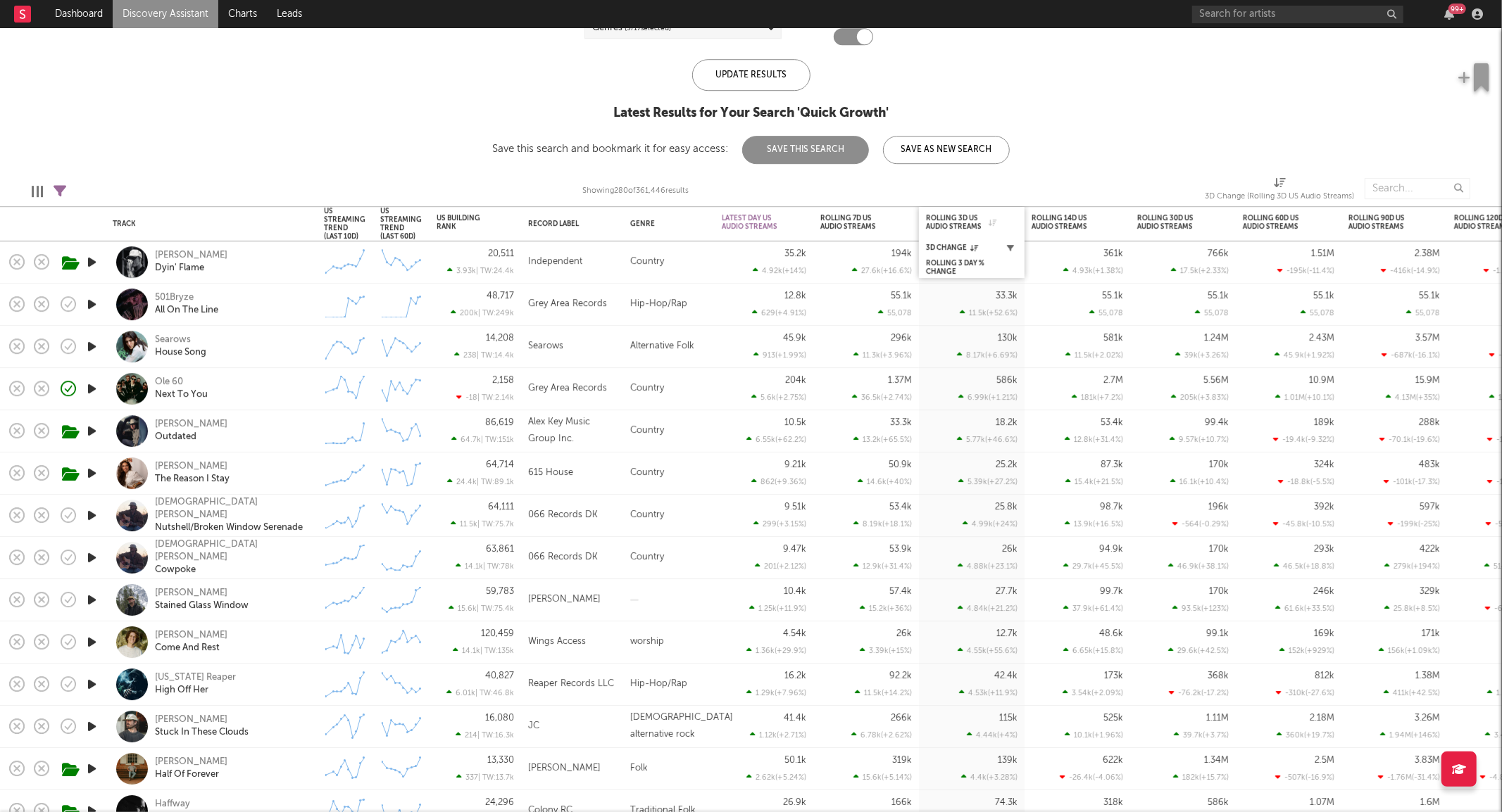
click at [1012, 246] on icon "button" at bounding box center [1010, 247] width 7 height 7
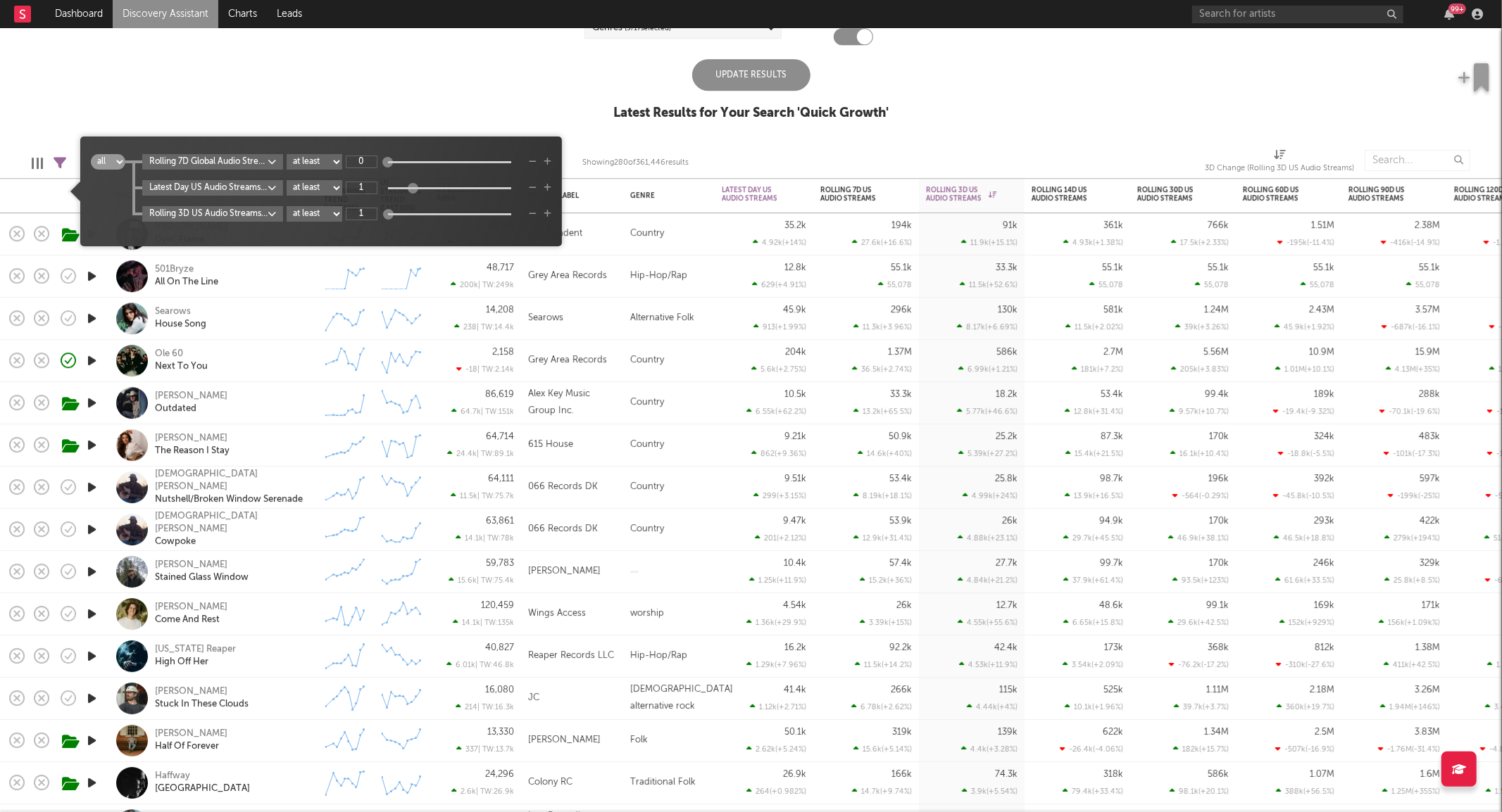
type input "1"
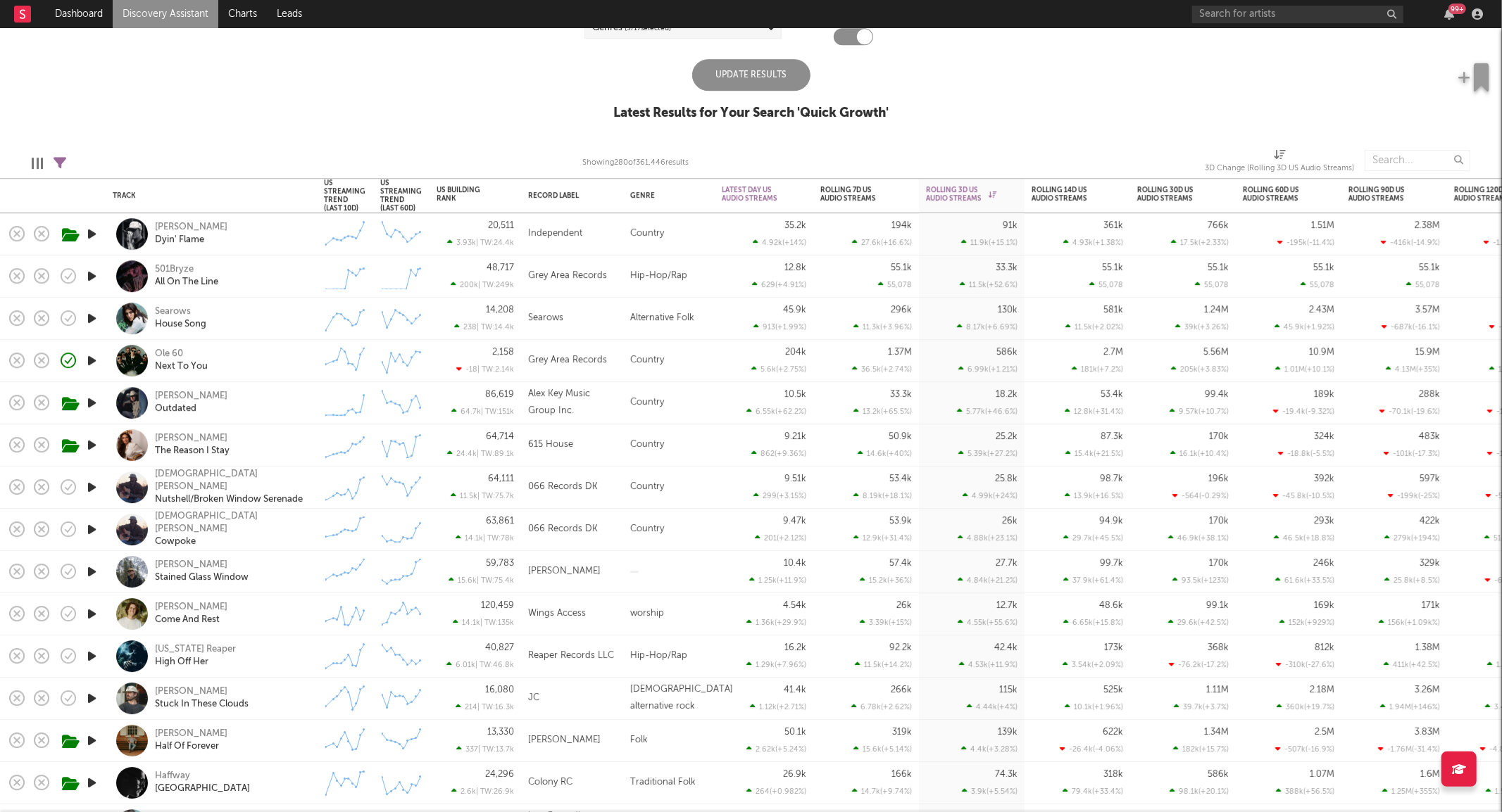
click at [772, 80] on div "Update Results" at bounding box center [751, 75] width 119 height 31
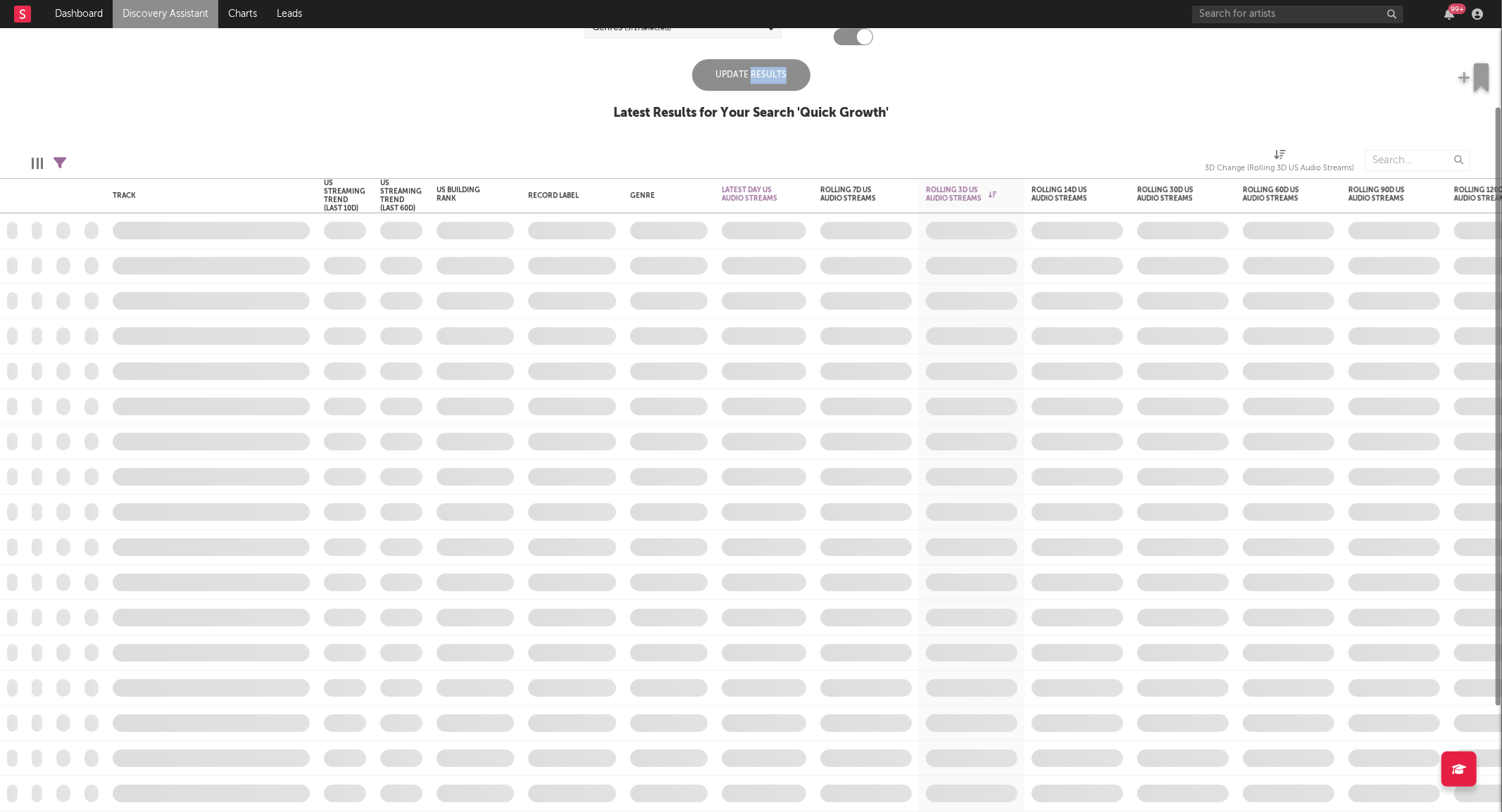
click at [772, 80] on div "Update Results" at bounding box center [751, 75] width 119 height 31
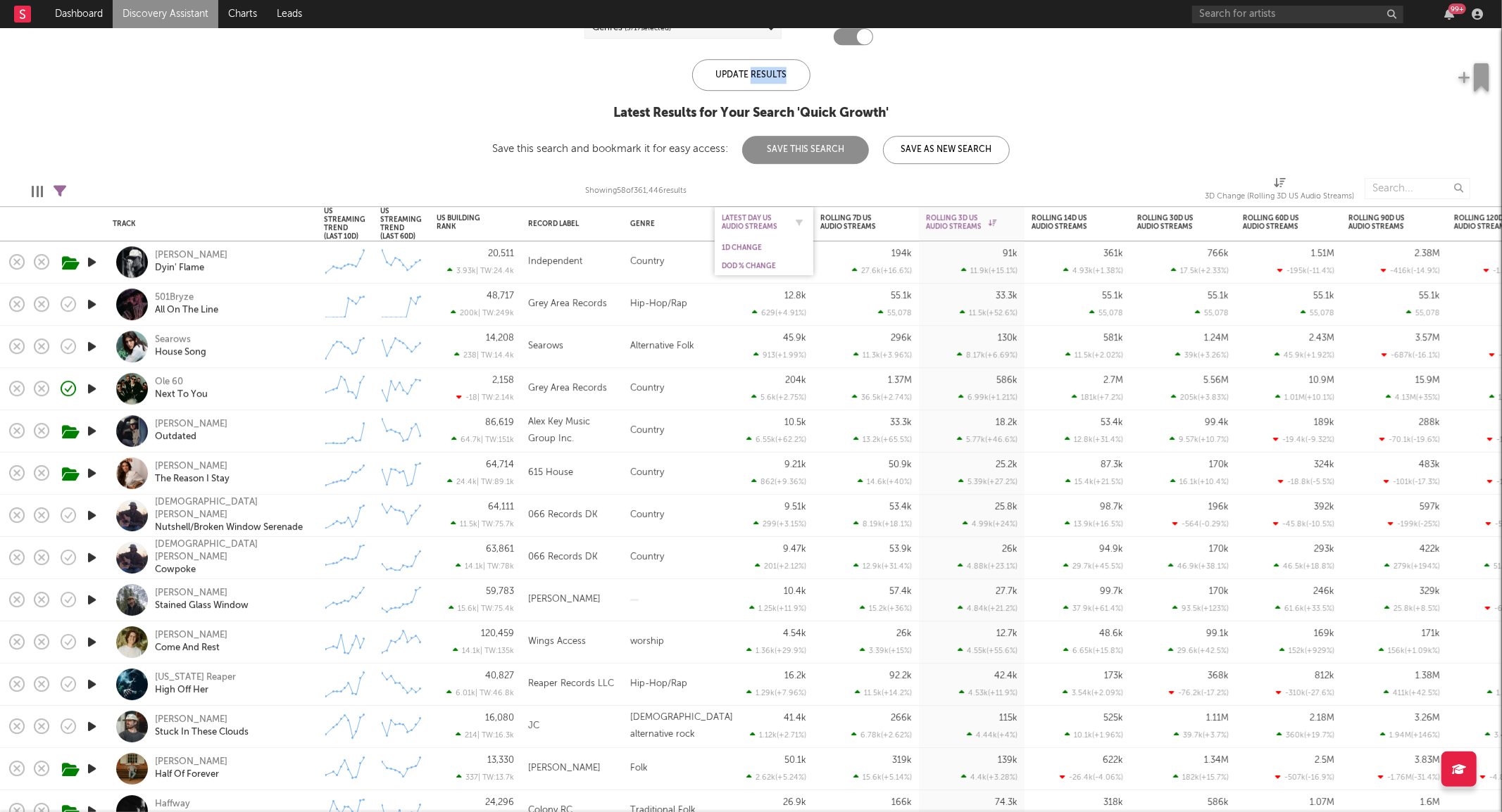
click at [749, 229] on div "Latest Day US Audio Streams" at bounding box center [753, 223] width 64 height 17
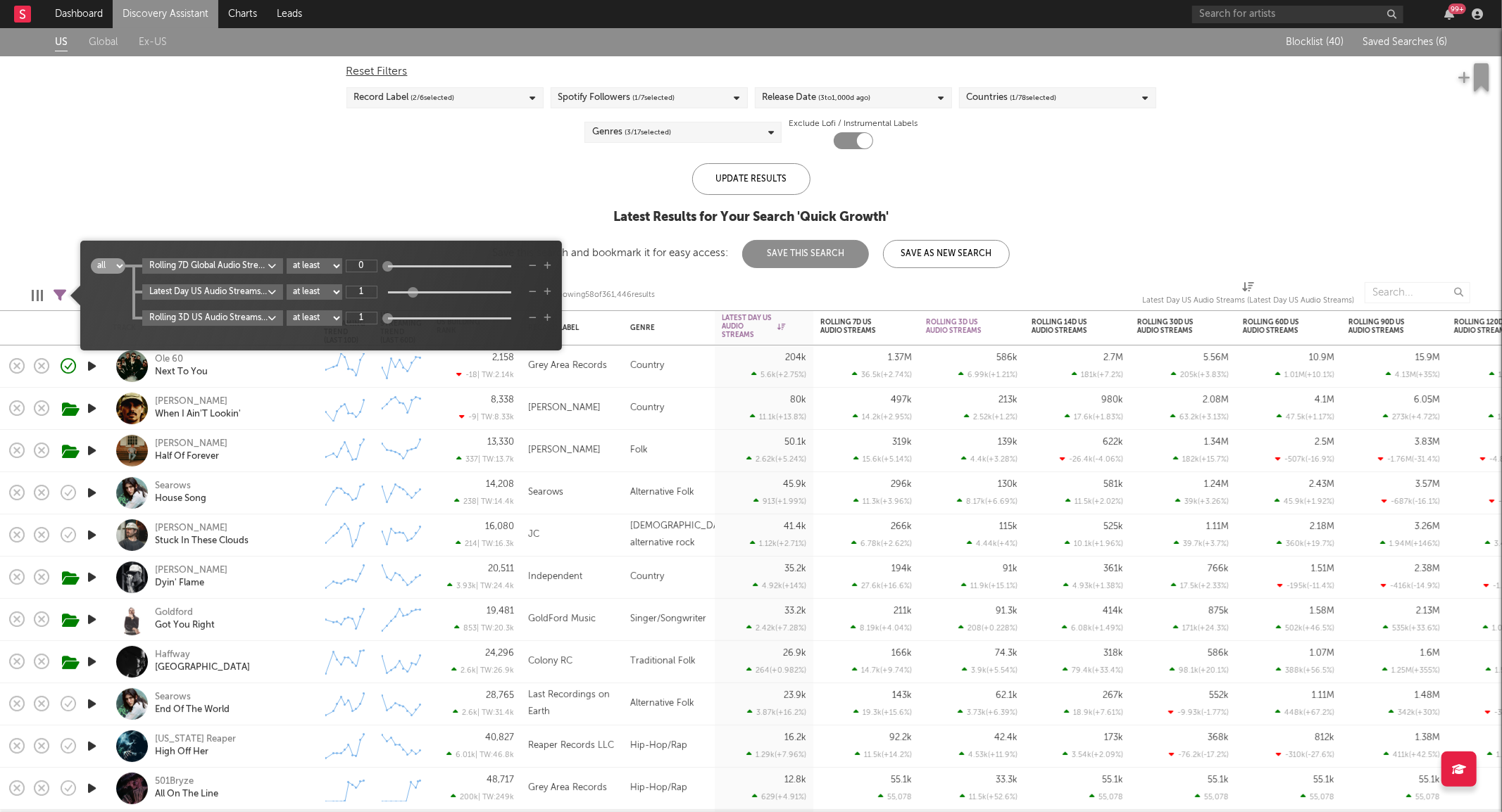
click at [62, 289] on icon at bounding box center [60, 295] width 13 height 13
click at [184, 174] on div "US Global Ex-US Blocklist ( 40 ) Saved Searches ( 6 ) Reset Filters Record Labe…" at bounding box center [751, 148] width 1502 height 240
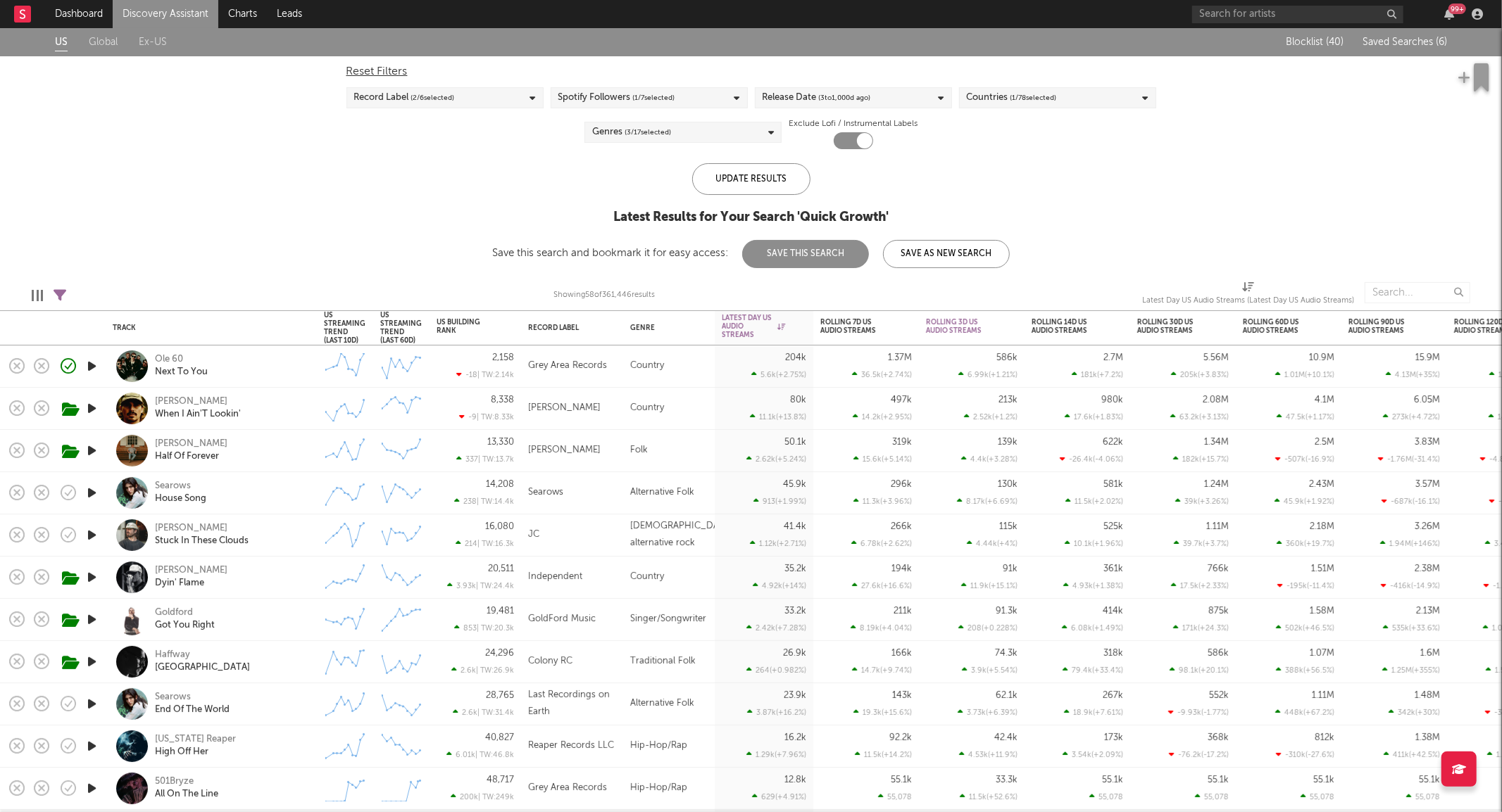
click at [569, 95] on div "Spotify Followers ( 1 / 7 selected)" at bounding box center [616, 97] width 117 height 17
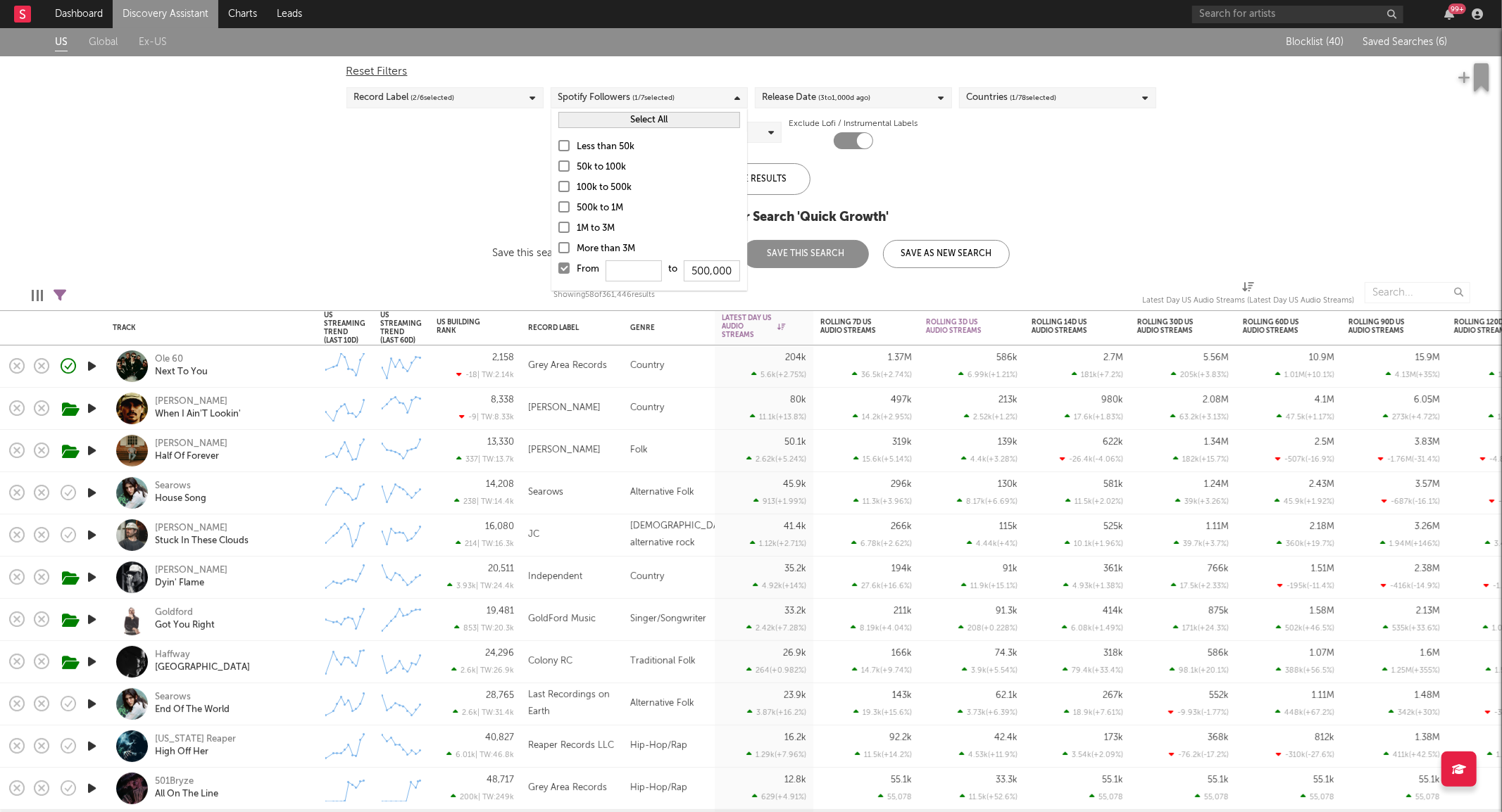
click at [580, 118] on button "Select All" at bounding box center [648, 120] width 181 height 17
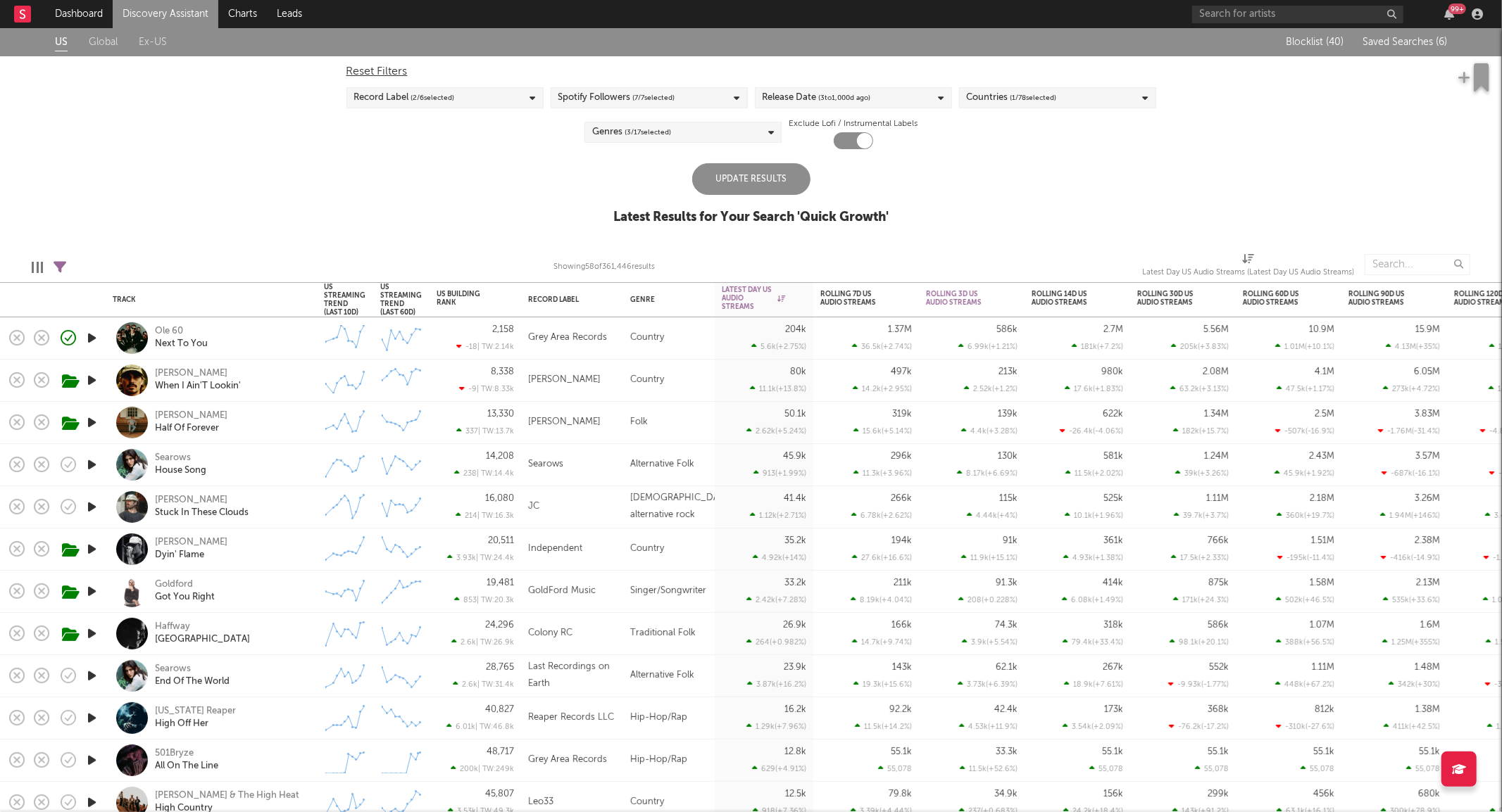
click at [796, 193] on div "Update Results" at bounding box center [751, 179] width 119 height 31
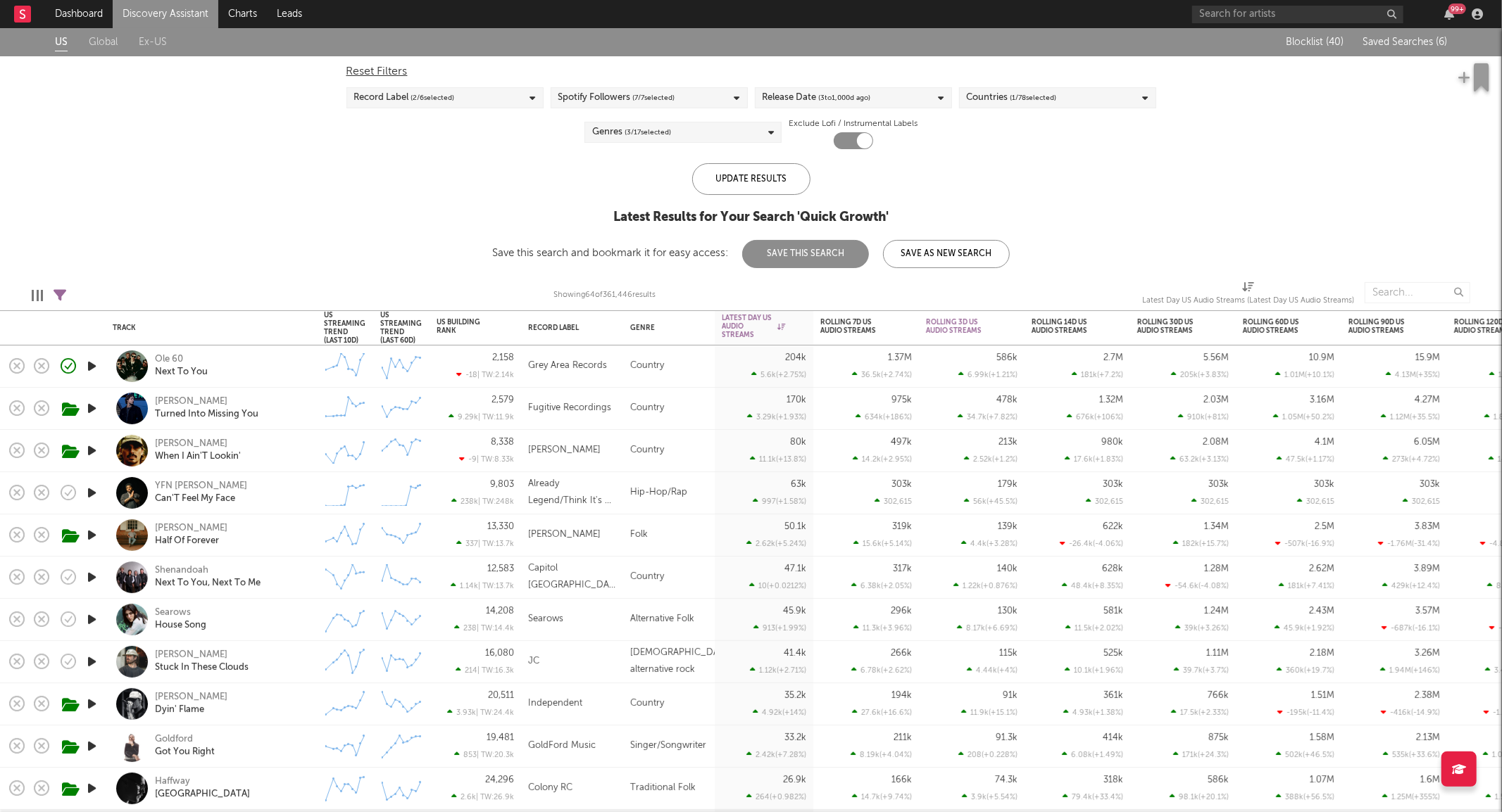
click at [261, 750] on div "Goldford Got You Right" at bounding box center [231, 746] width 151 height 25
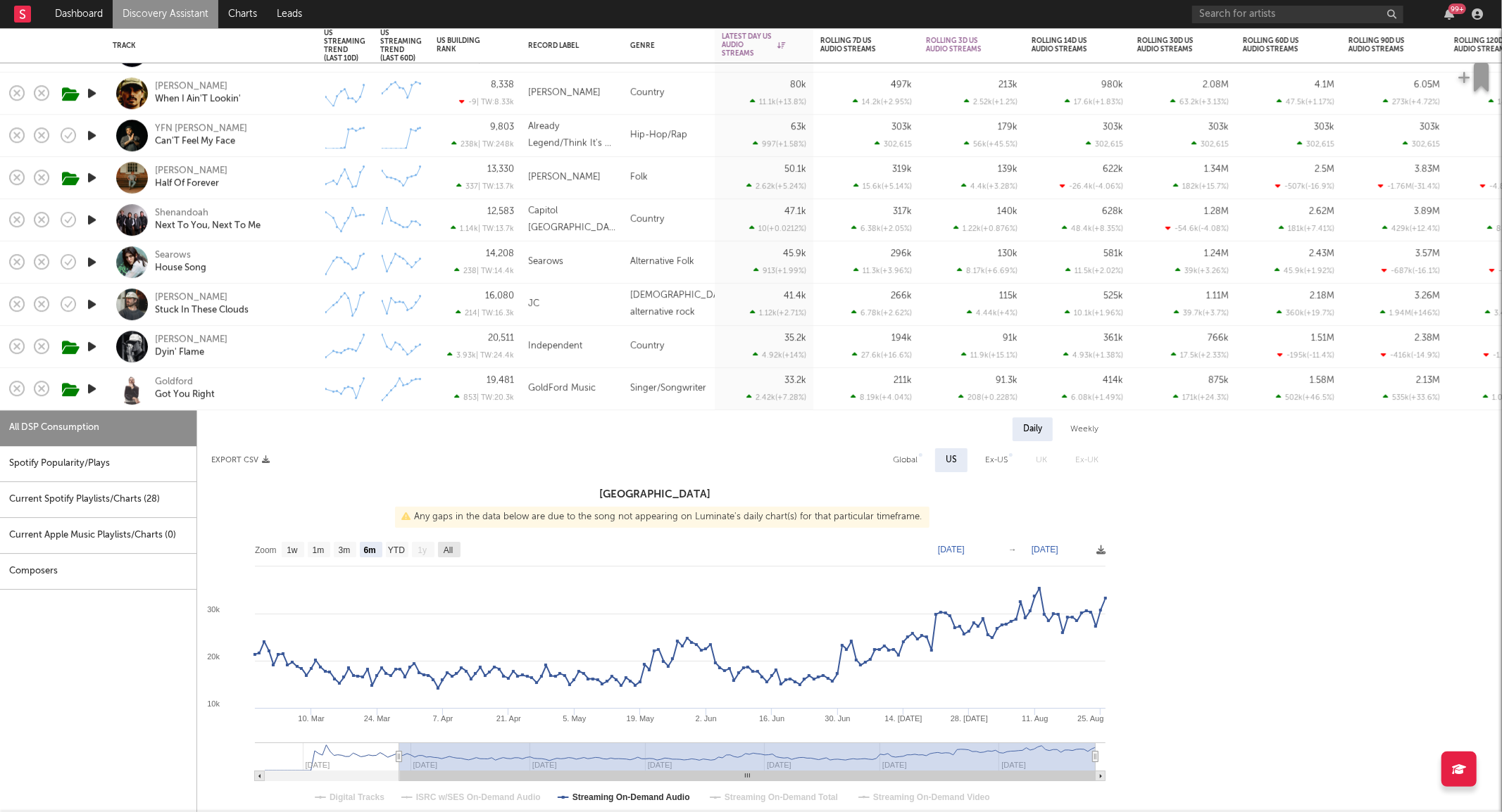
click at [445, 550] on text "All" at bounding box center [447, 550] width 9 height 10
select select "All"
type input "[DATE]"
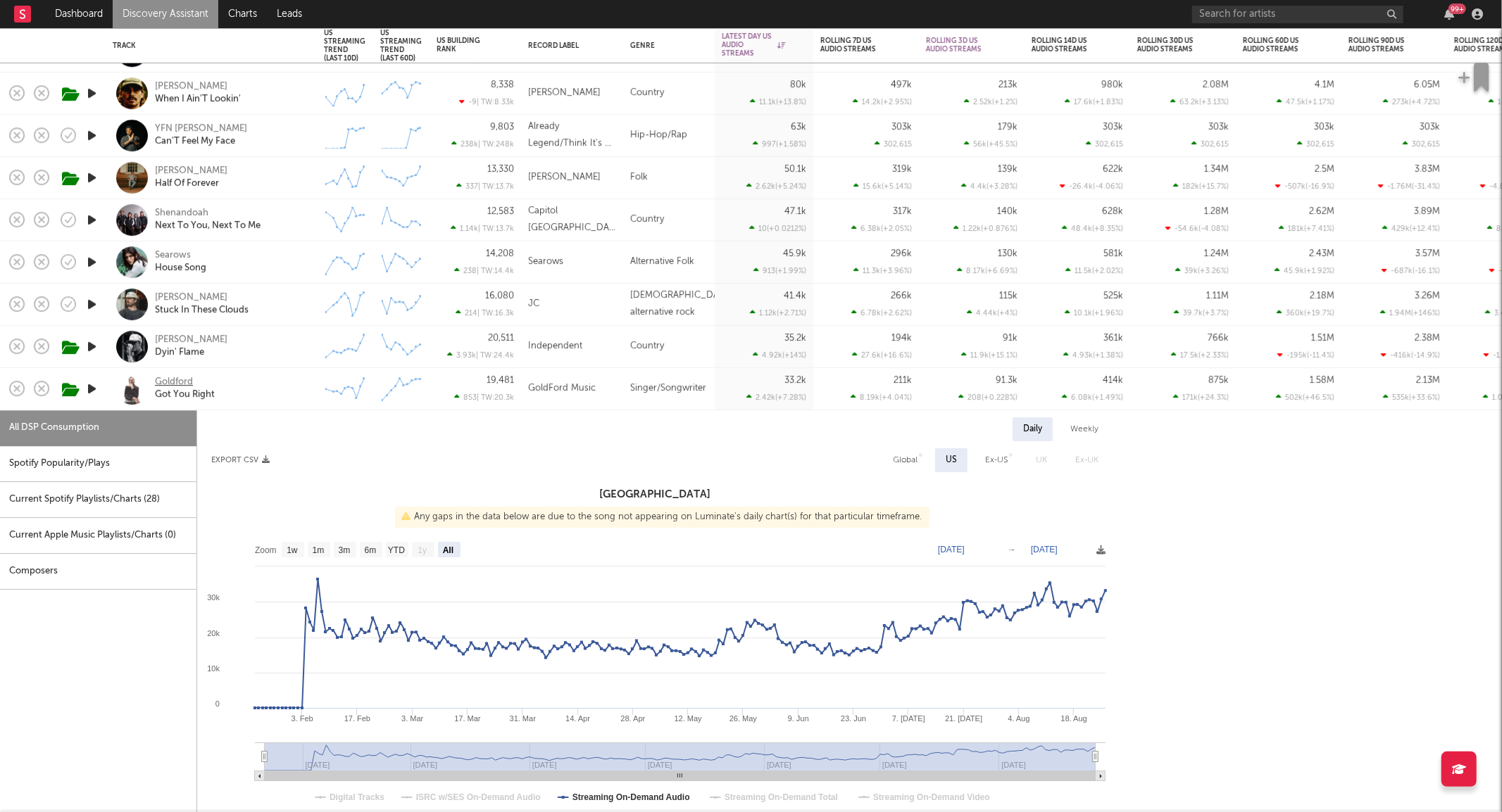
click at [174, 377] on div "Goldford" at bounding box center [174, 382] width 38 height 13
click at [272, 401] on div "Goldford Got You Right" at bounding box center [231, 389] width 151 height 25
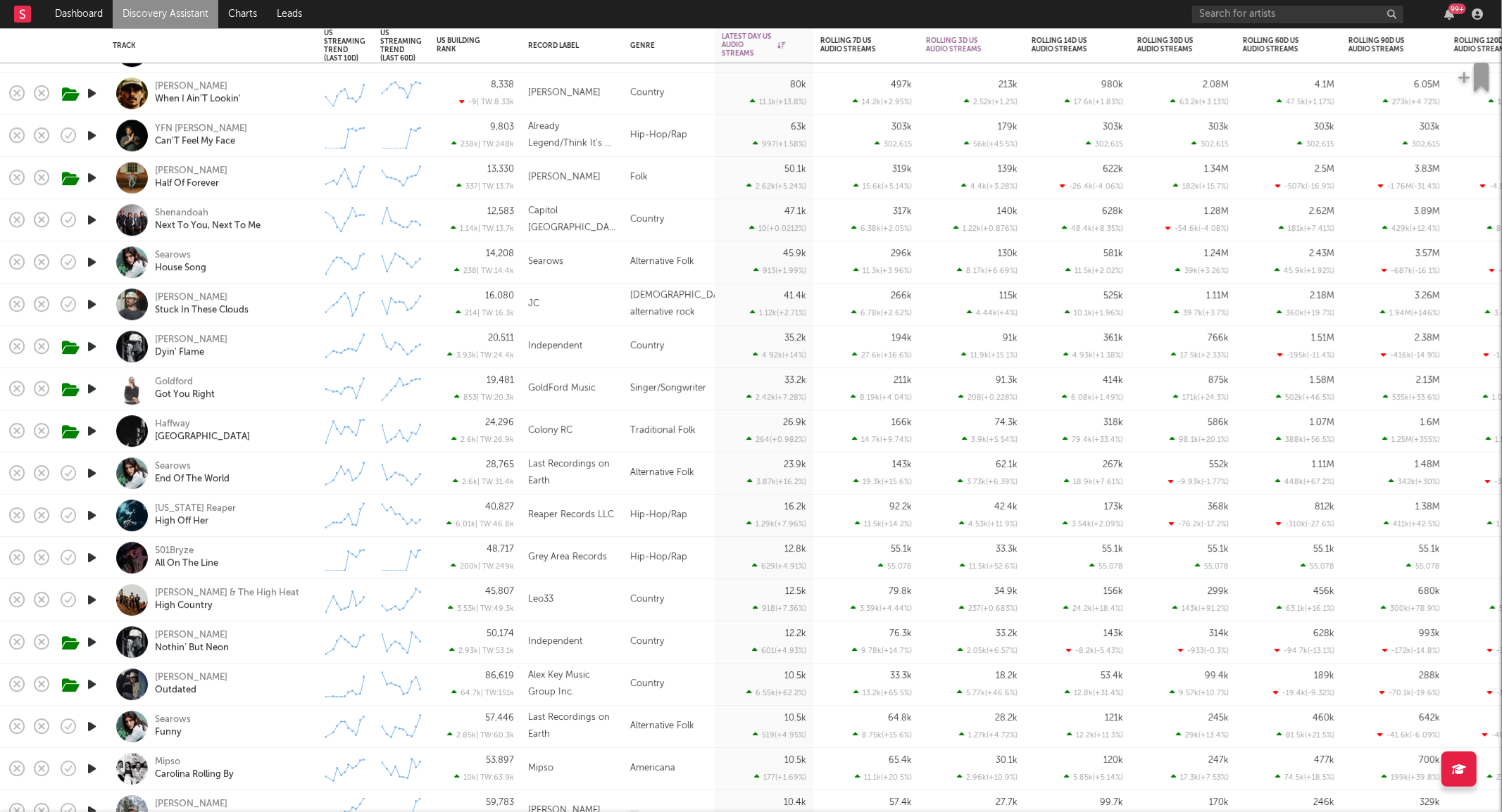
click at [279, 296] on div "[PERSON_NAME] Stuck In These Clouds" at bounding box center [231, 305] width 151 height 25
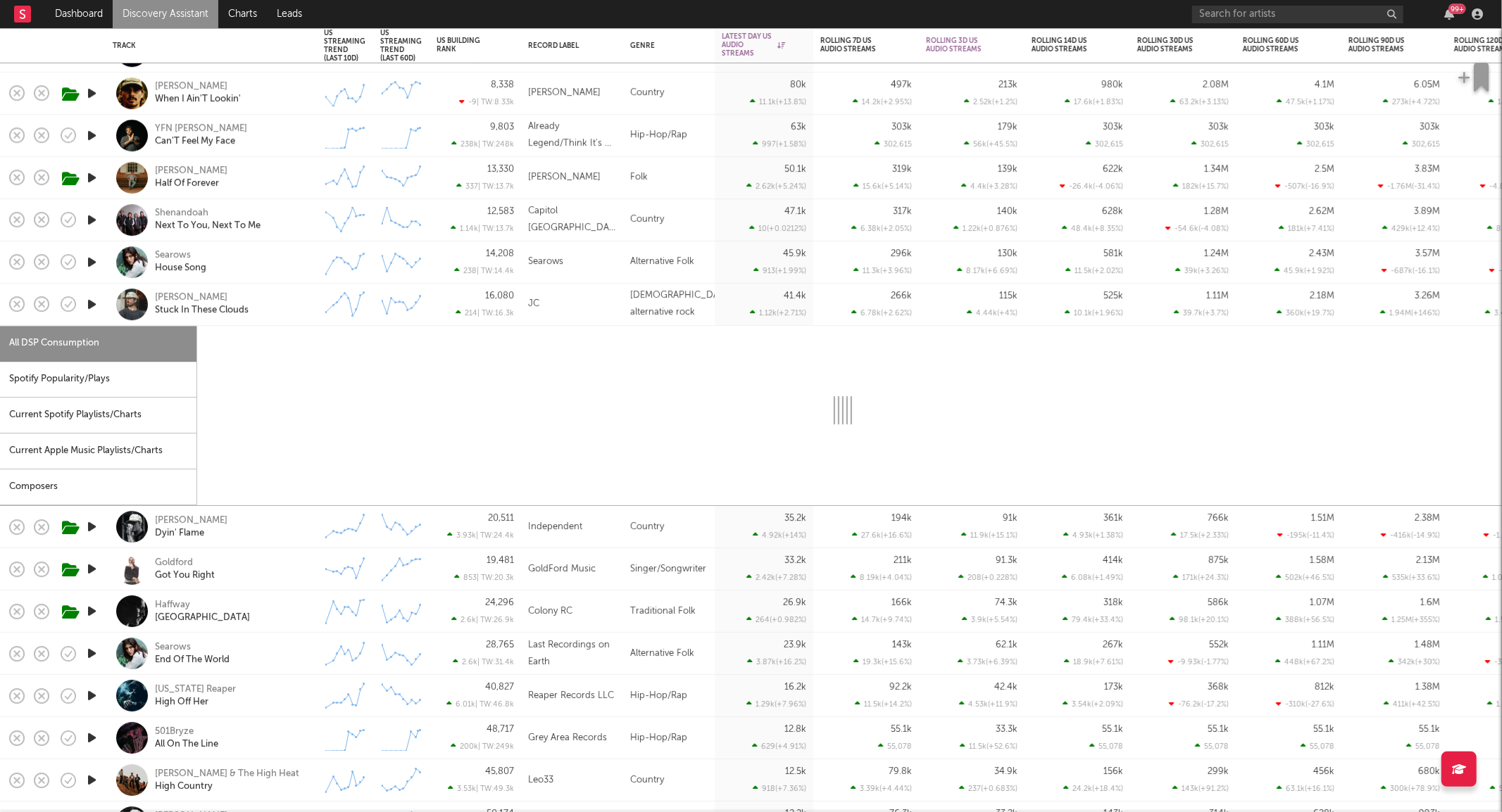
select select "1w"
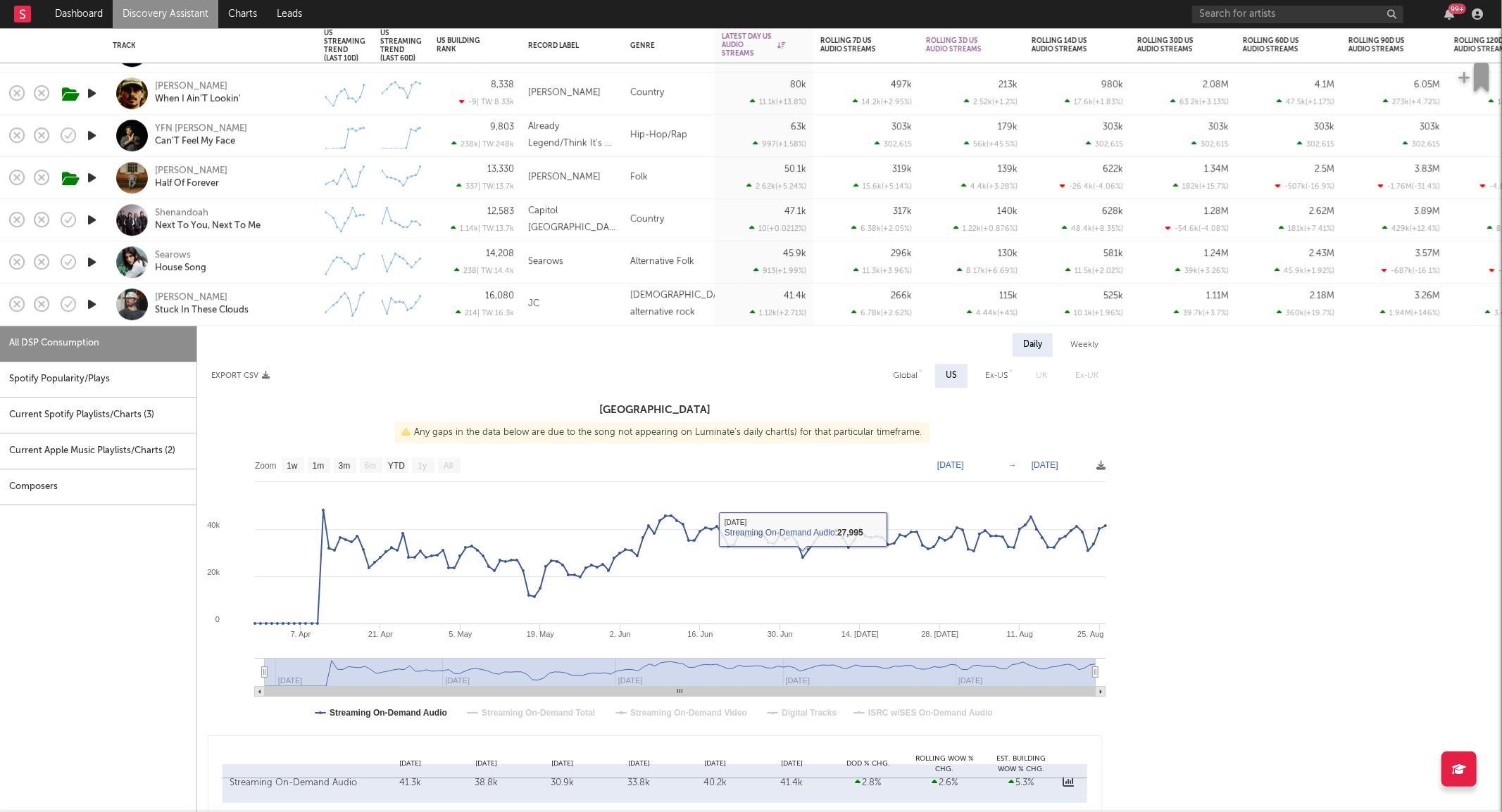
click at [284, 306] on div "[PERSON_NAME] Stuck In These Clouds" at bounding box center [231, 305] width 151 height 25
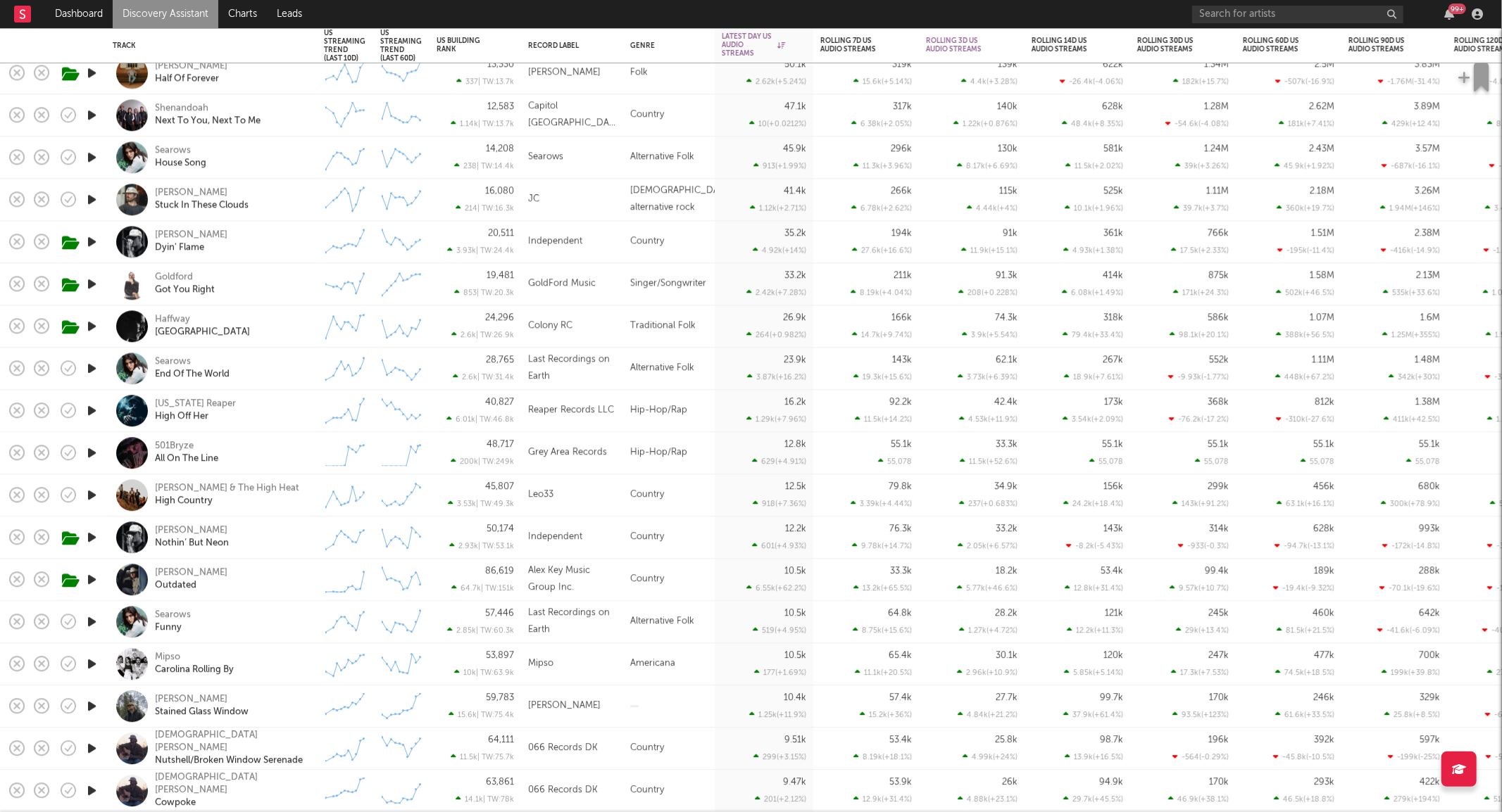
click at [298, 700] on div "[PERSON_NAME] Stained Glass Window" at bounding box center [231, 707] width 151 height 25
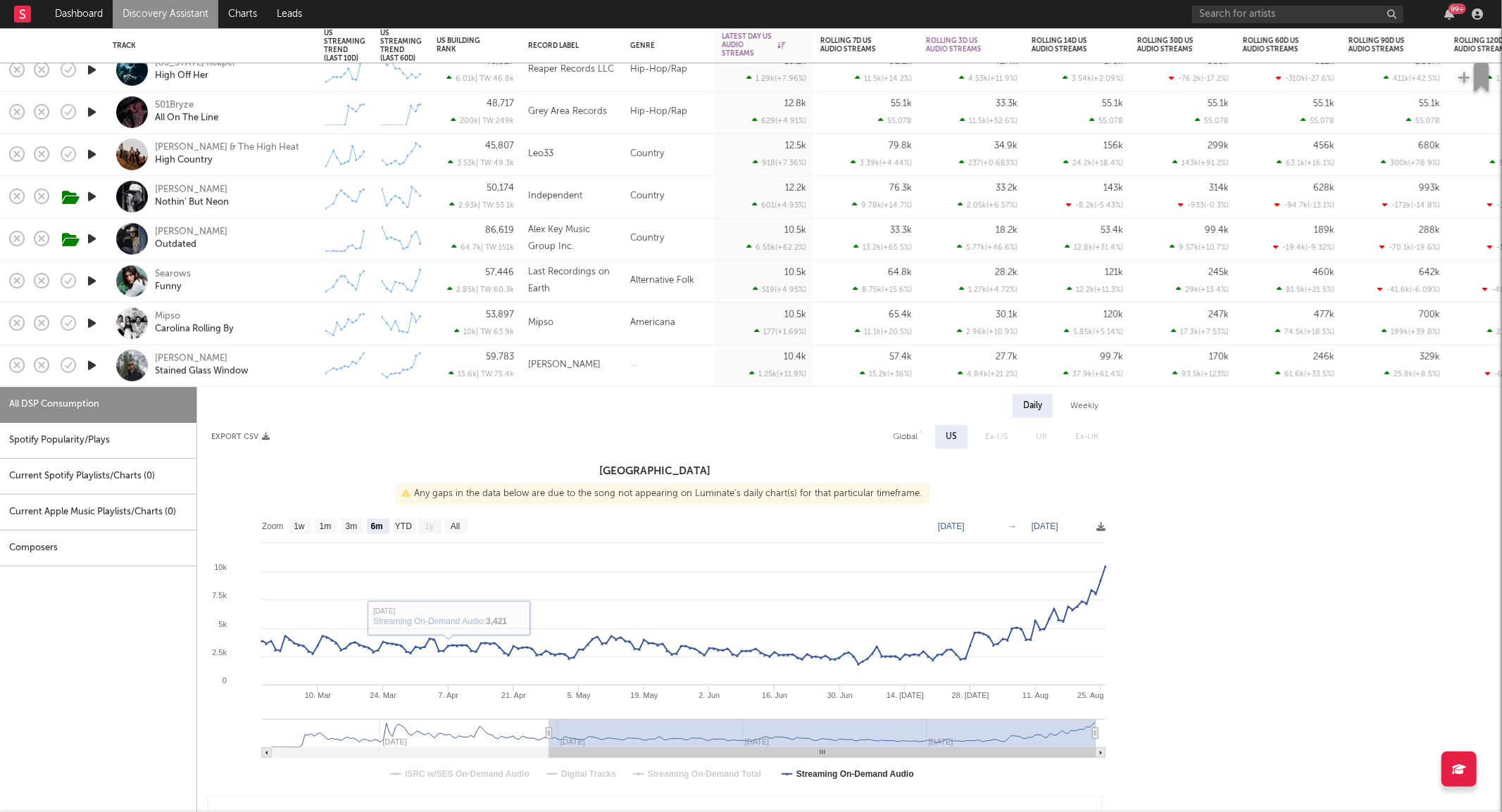
click at [471, 531] on rect at bounding box center [654, 652] width 915 height 281
click at [448, 524] on rect at bounding box center [456, 527] width 23 height 16
select select "All"
type input "[DATE]"
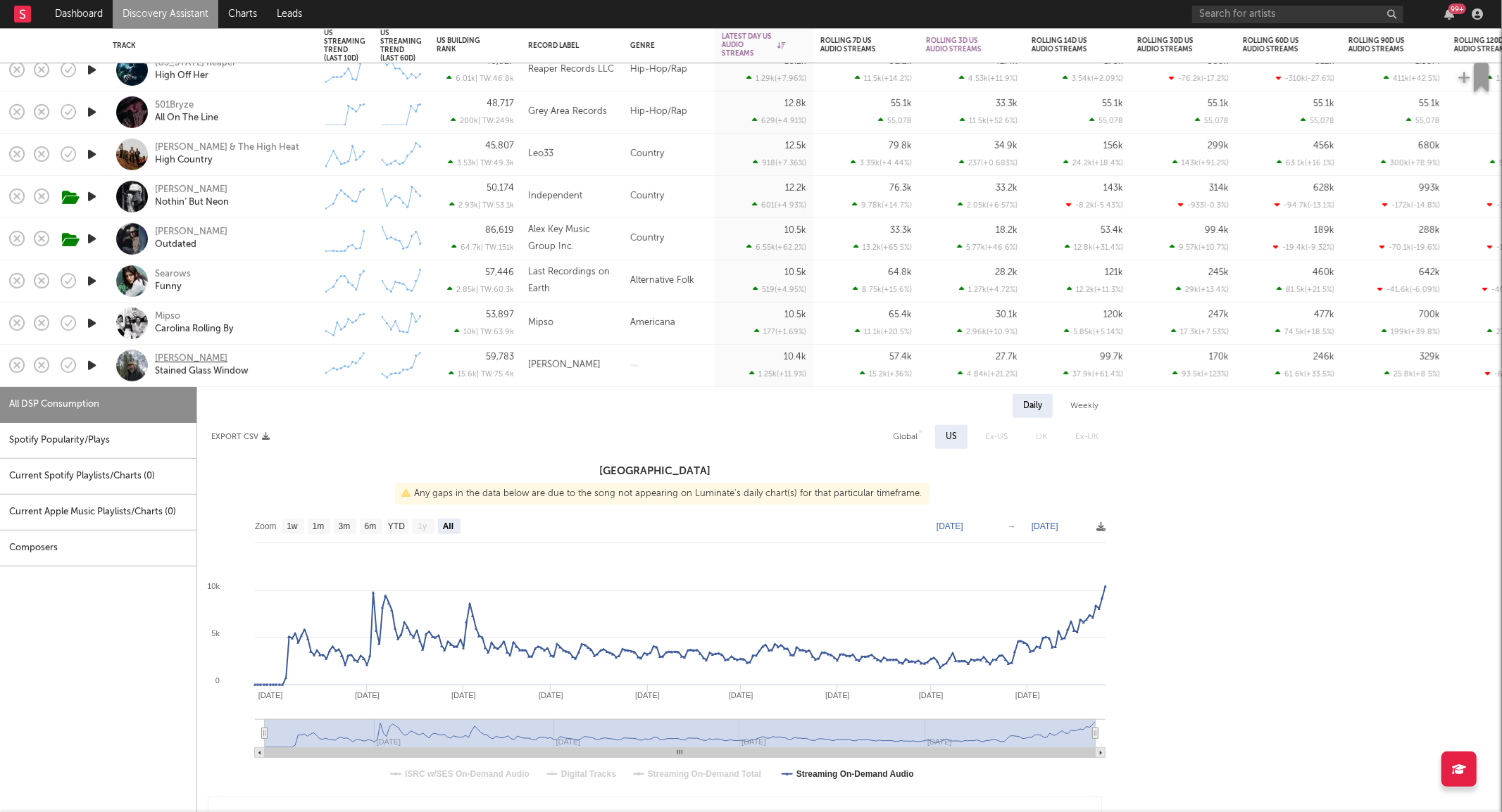
click at [178, 362] on div "[PERSON_NAME]" at bounding box center [191, 359] width 73 height 13
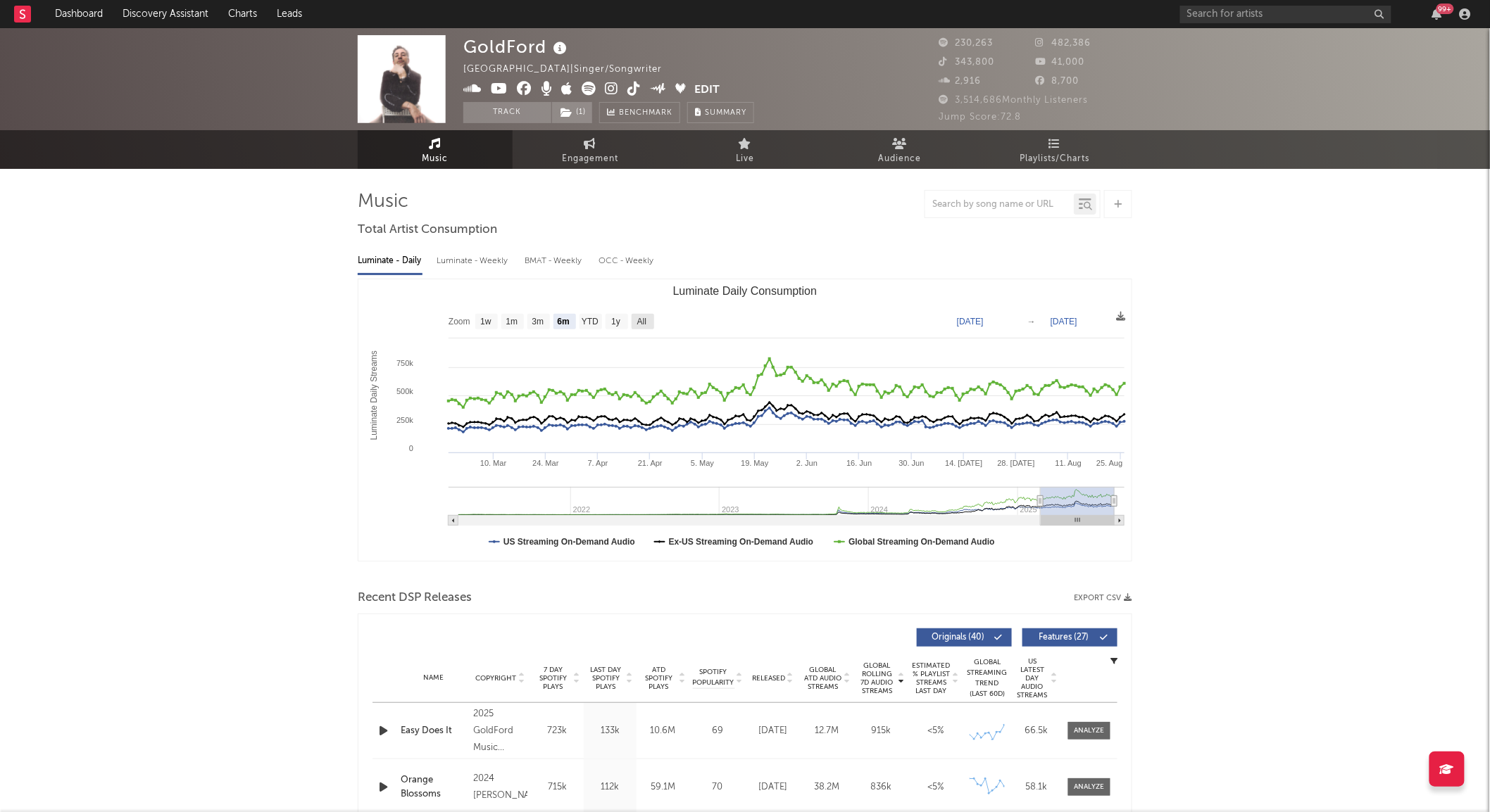
click at [645, 326] on text "All" at bounding box center [642, 323] width 9 height 10
select select "All"
type input "2021-03-31"
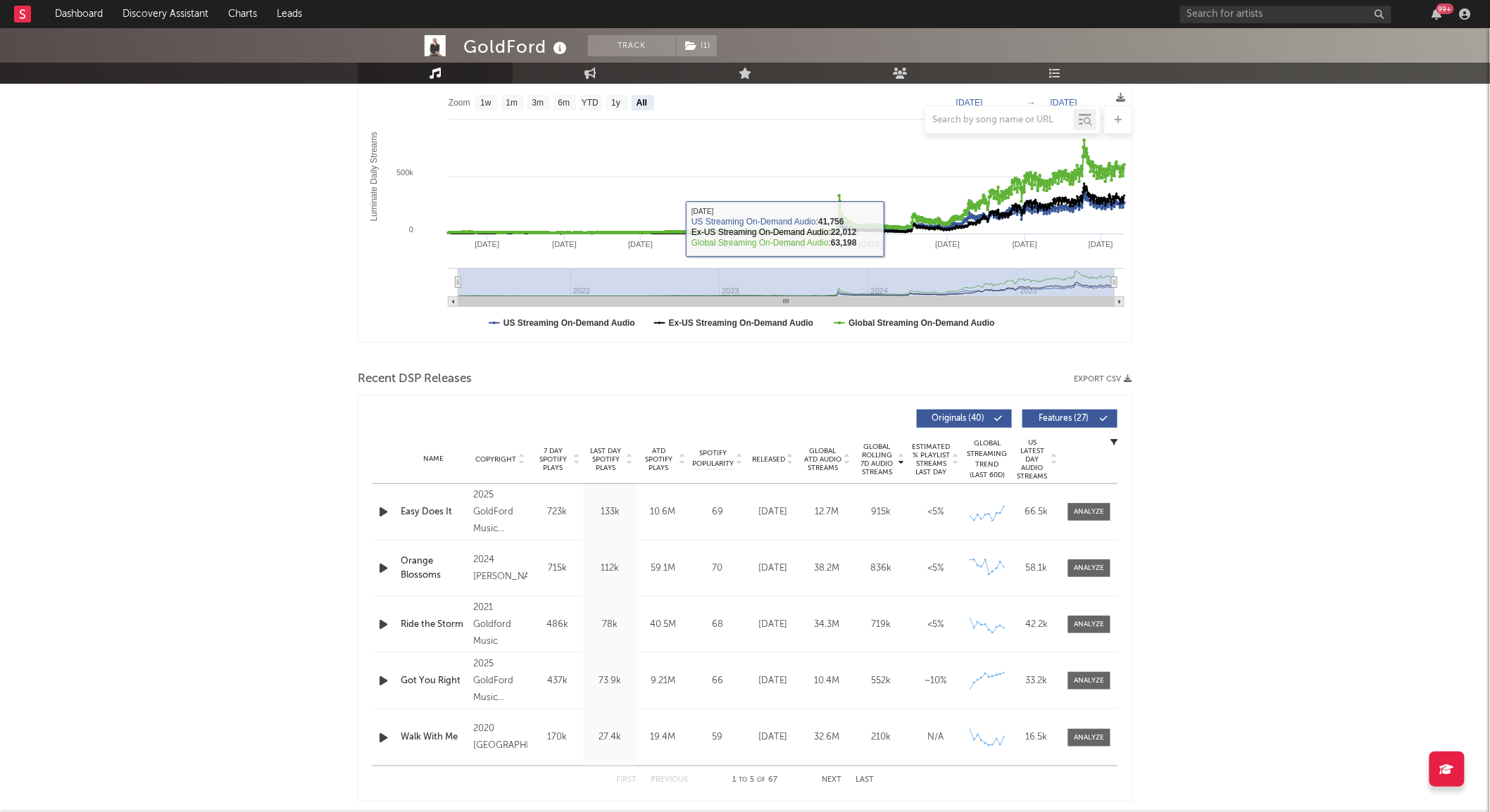
scroll to position [220, 0]
click at [773, 460] on span "Released" at bounding box center [769, 459] width 33 height 9
click at [551, 459] on span "7 Day Spotify Plays" at bounding box center [553, 459] width 37 height 25
click at [1082, 518] on span at bounding box center [1089, 512] width 42 height 18
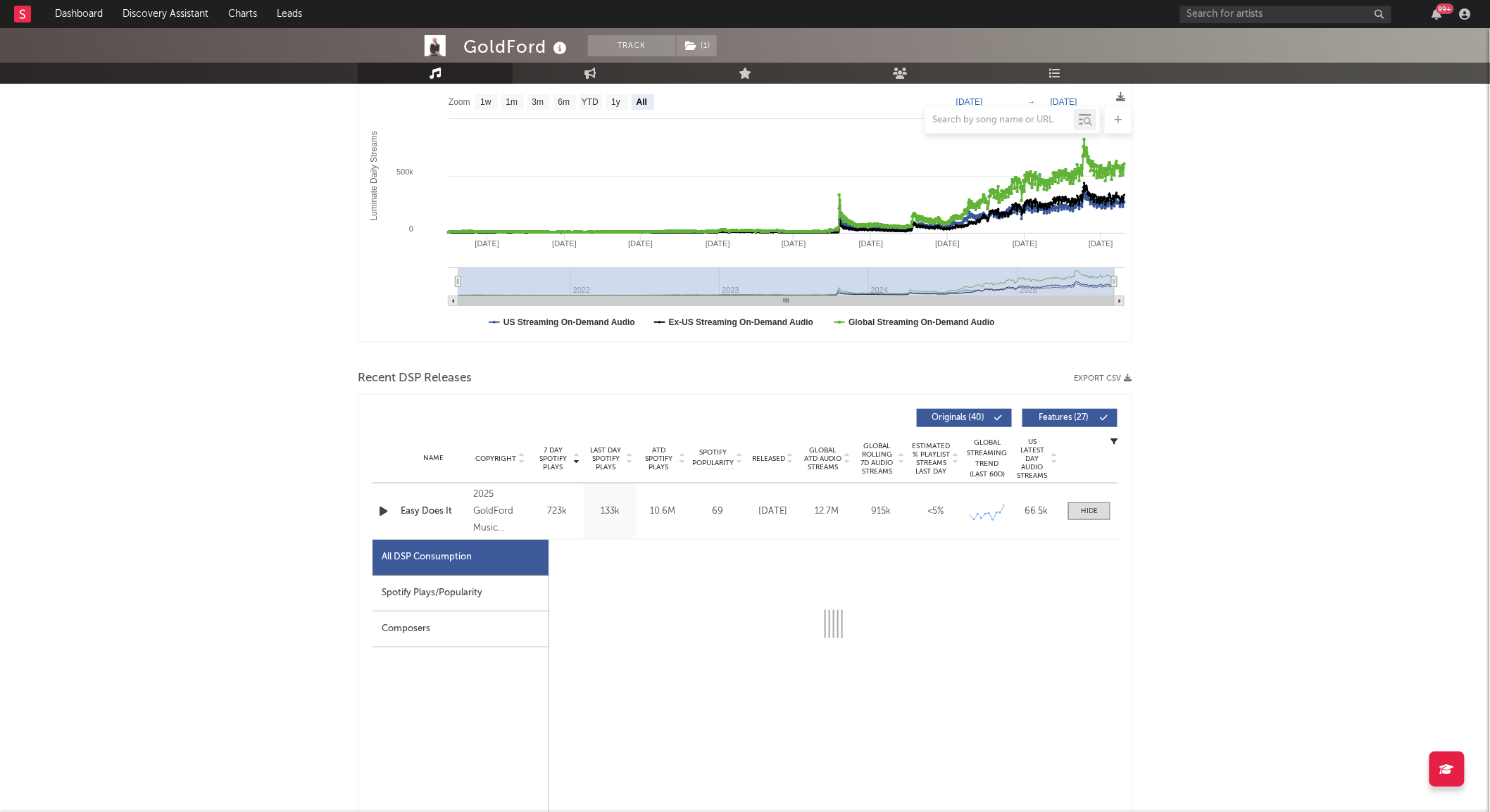
select select "1w"
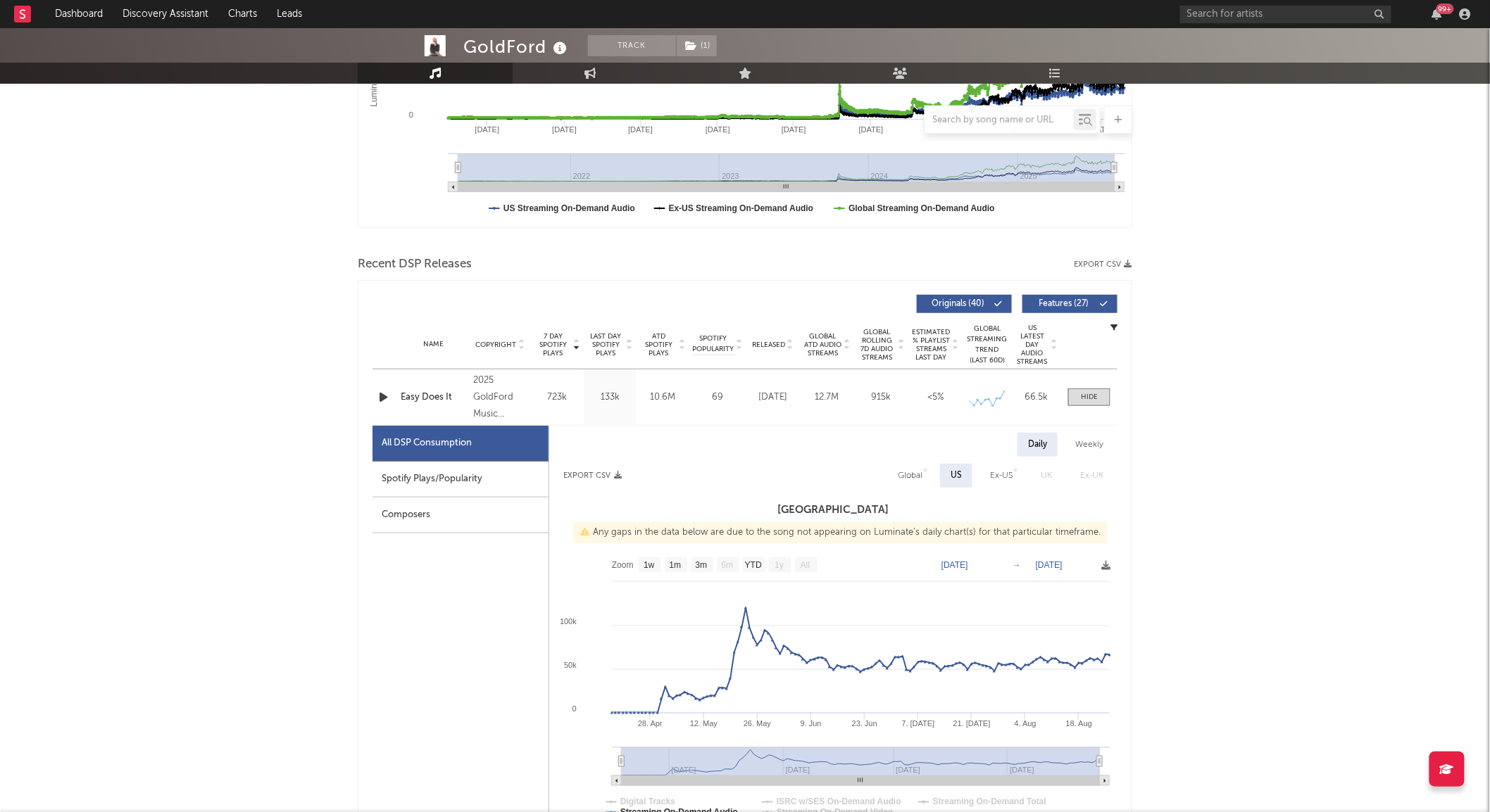
scroll to position [333, 0]
click at [1082, 396] on div at bounding box center [1089, 398] width 17 height 11
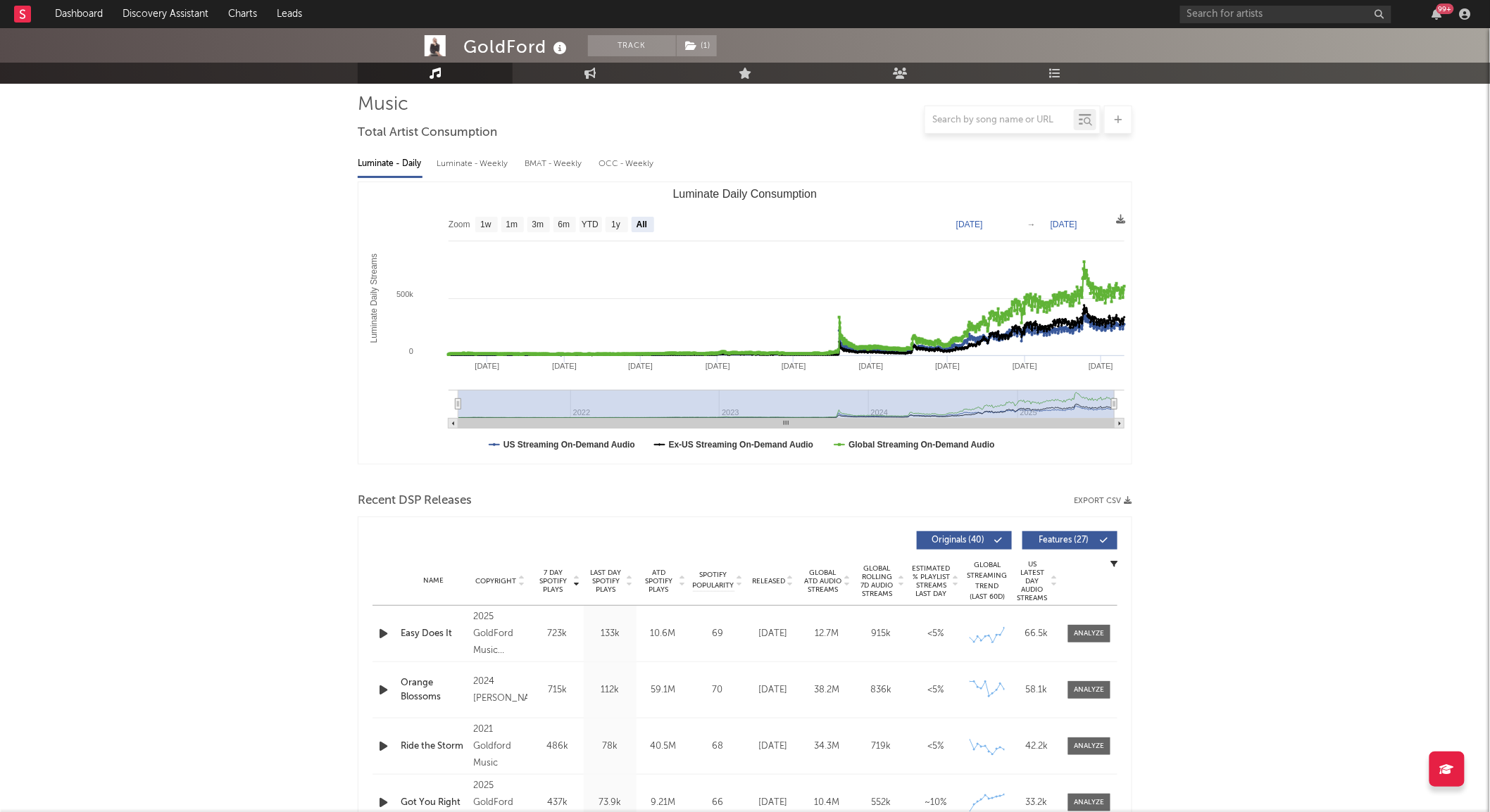
scroll to position [95, 0]
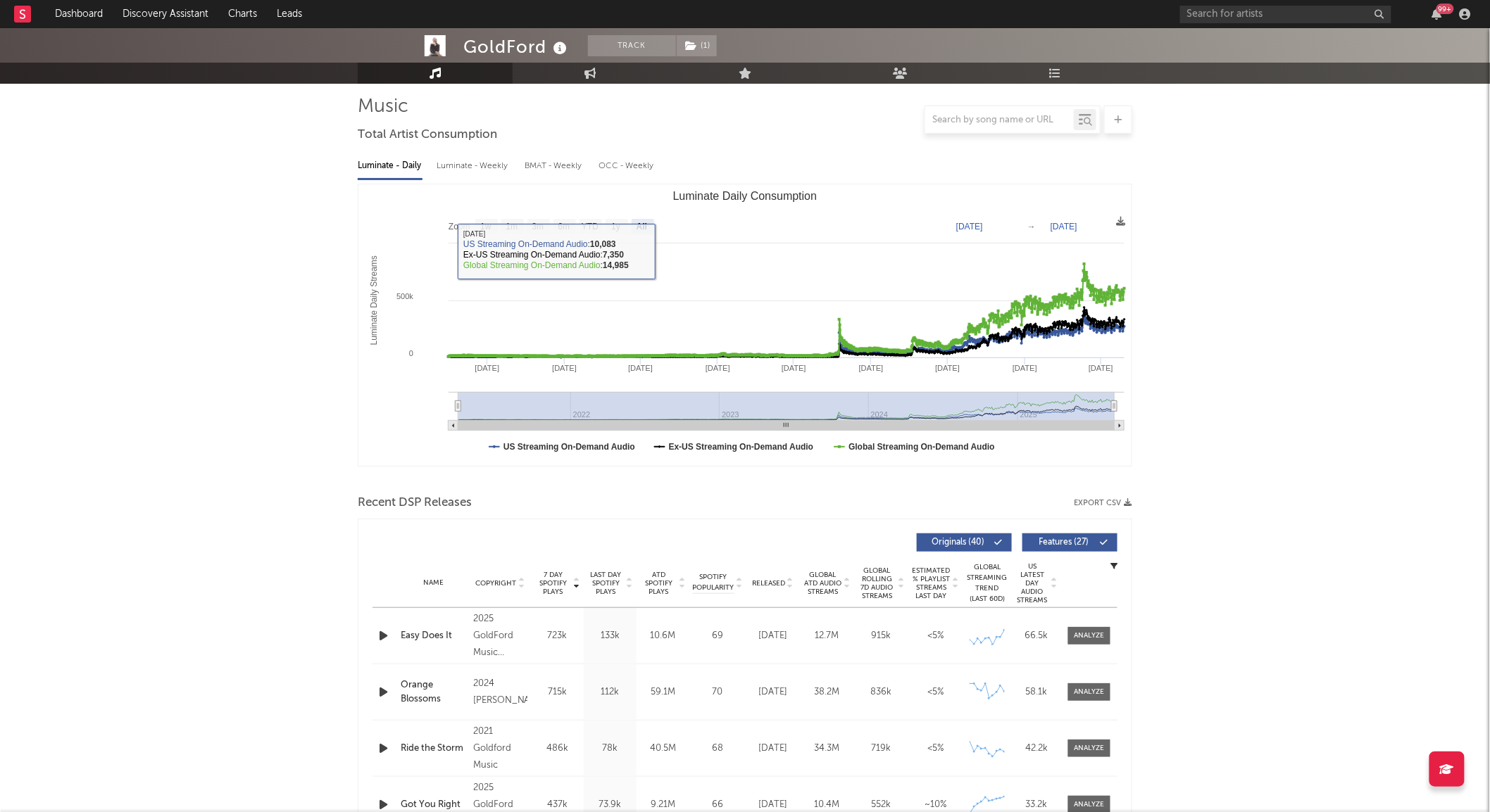
click at [502, 164] on div "Luminate - Weekly" at bounding box center [473, 166] width 74 height 24
select select "6m"
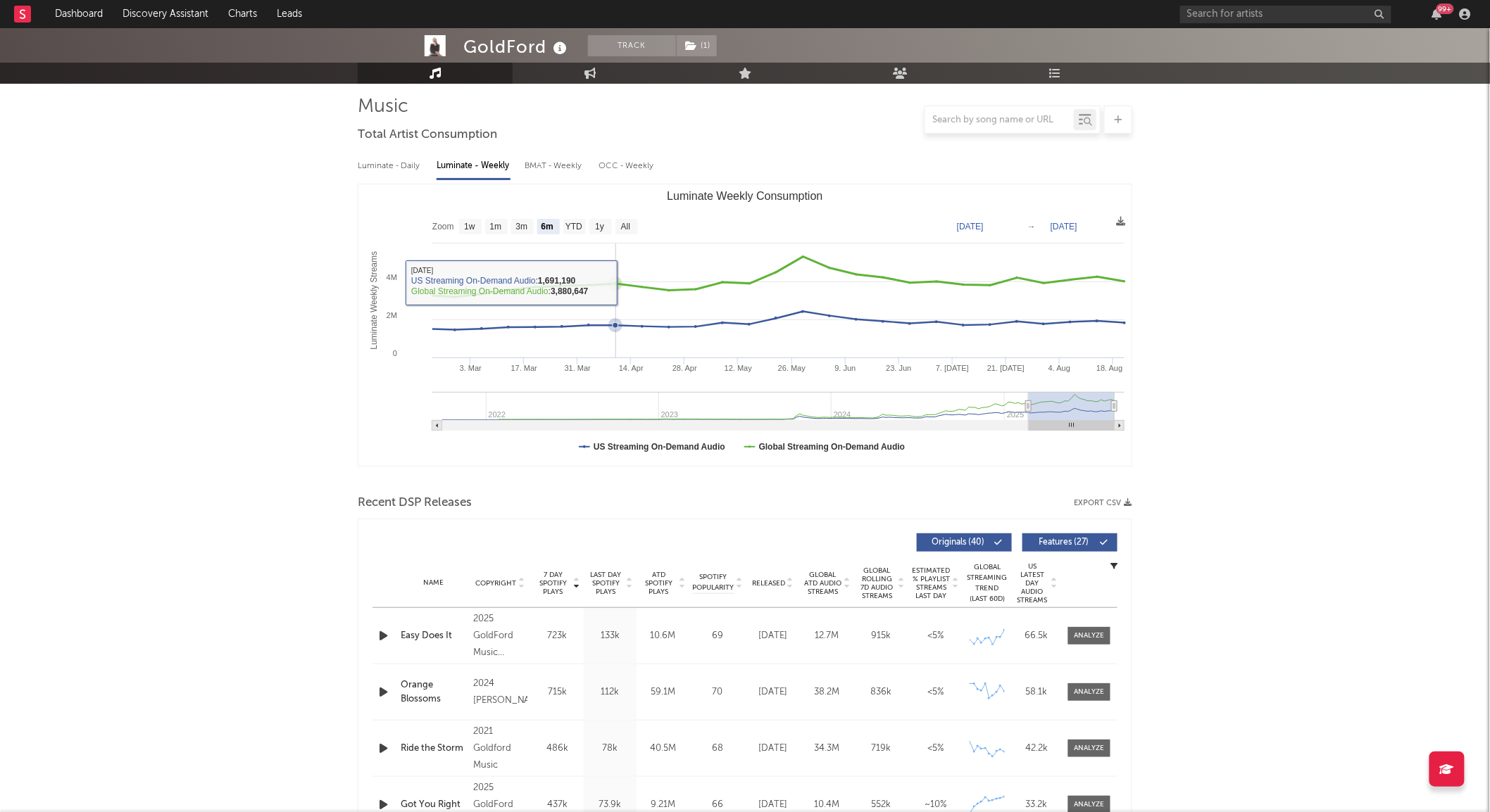
scroll to position [0, 0]
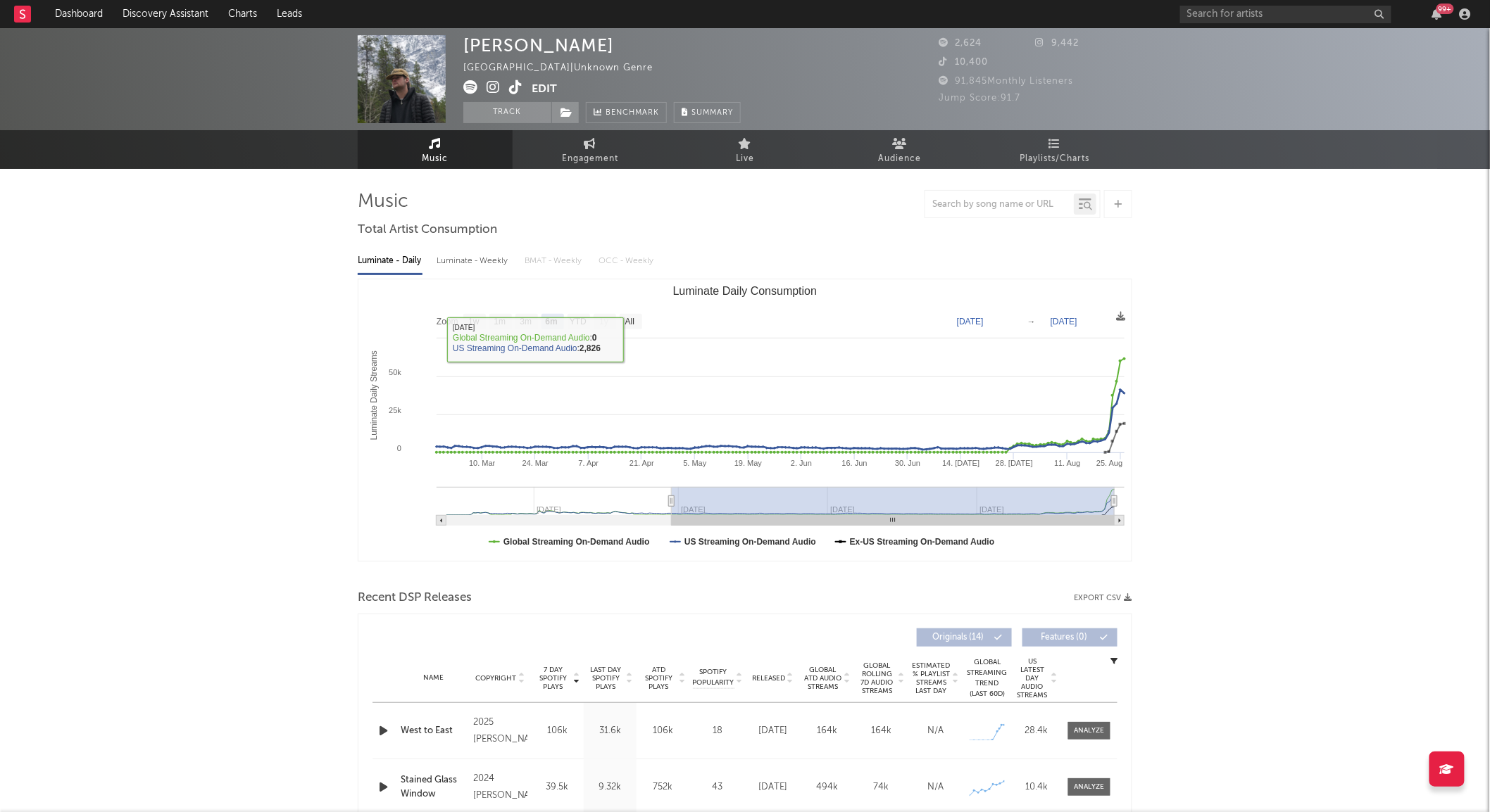
click at [635, 329] on rect "Luminate Daily Consumption" at bounding box center [631, 322] width 23 height 16
select select "All"
type input "[DATE]"
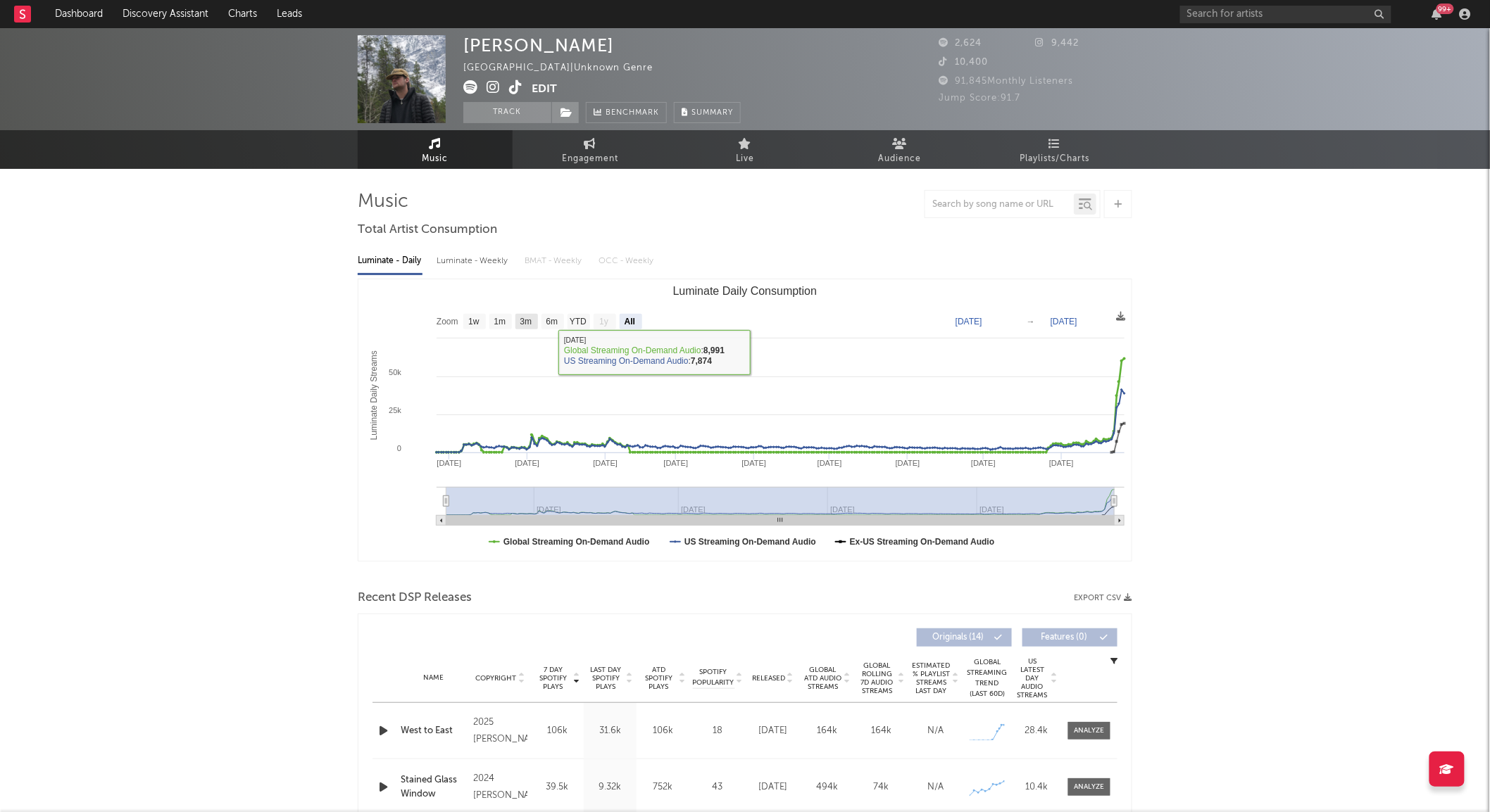
click at [526, 313] on rect "Luminate Daily Consumption" at bounding box center [745, 420] width 773 height 281
click at [524, 320] on text "3m" at bounding box center [526, 323] width 12 height 10
select select "3m"
type input "2025-05-26"
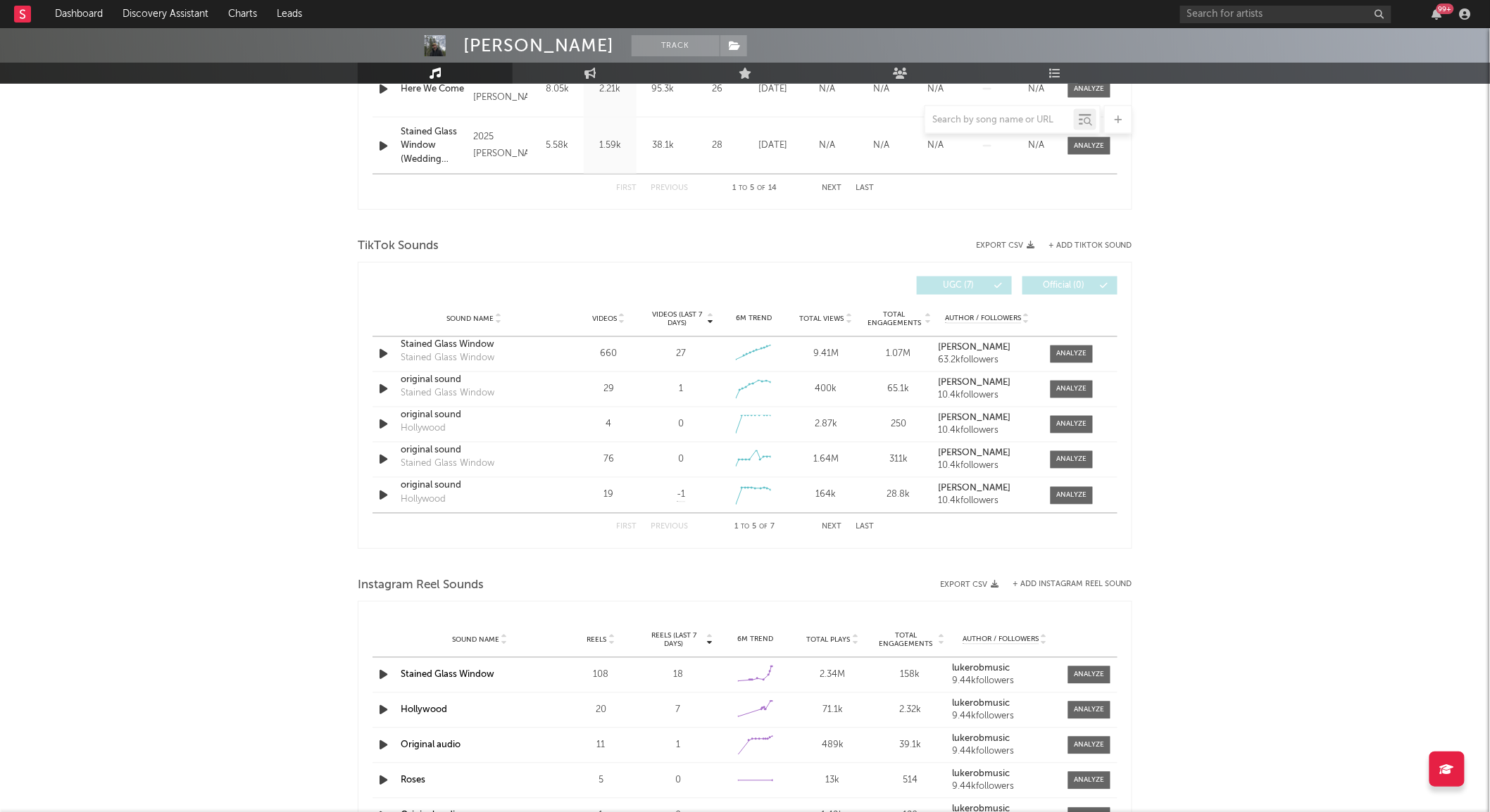
scroll to position [812, 0]
